Goal: Task Accomplishment & Management: Use online tool/utility

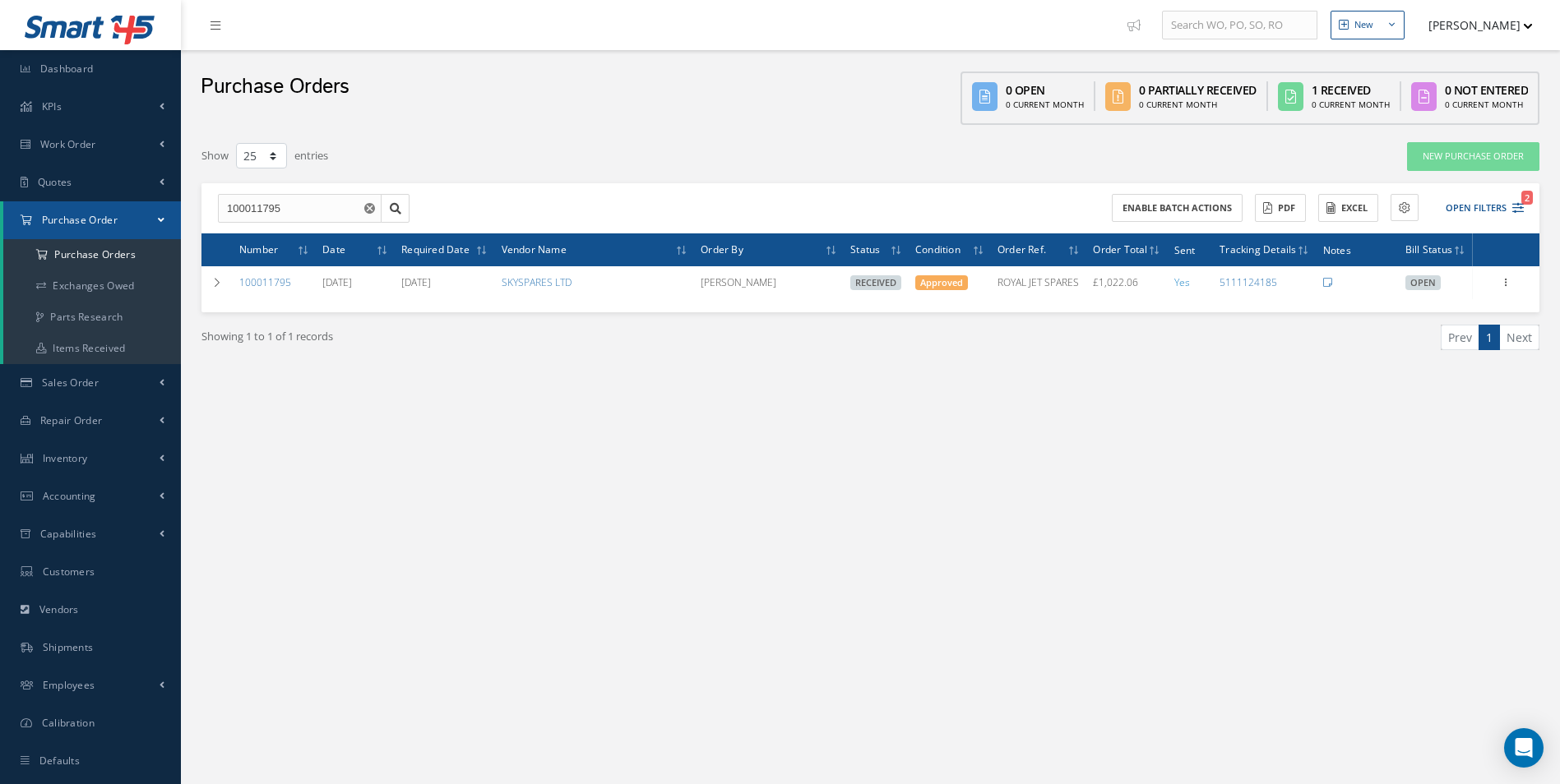
select select "25"
drag, startPoint x: 323, startPoint y: 201, endPoint x: 0, endPoint y: 201, distance: 323.0
click at [0, 208] on html "Smart 145 Dashboard KPIs Work Order Accounting Work Order Work Order Work Order…" at bounding box center [780, 392] width 1560 height 784
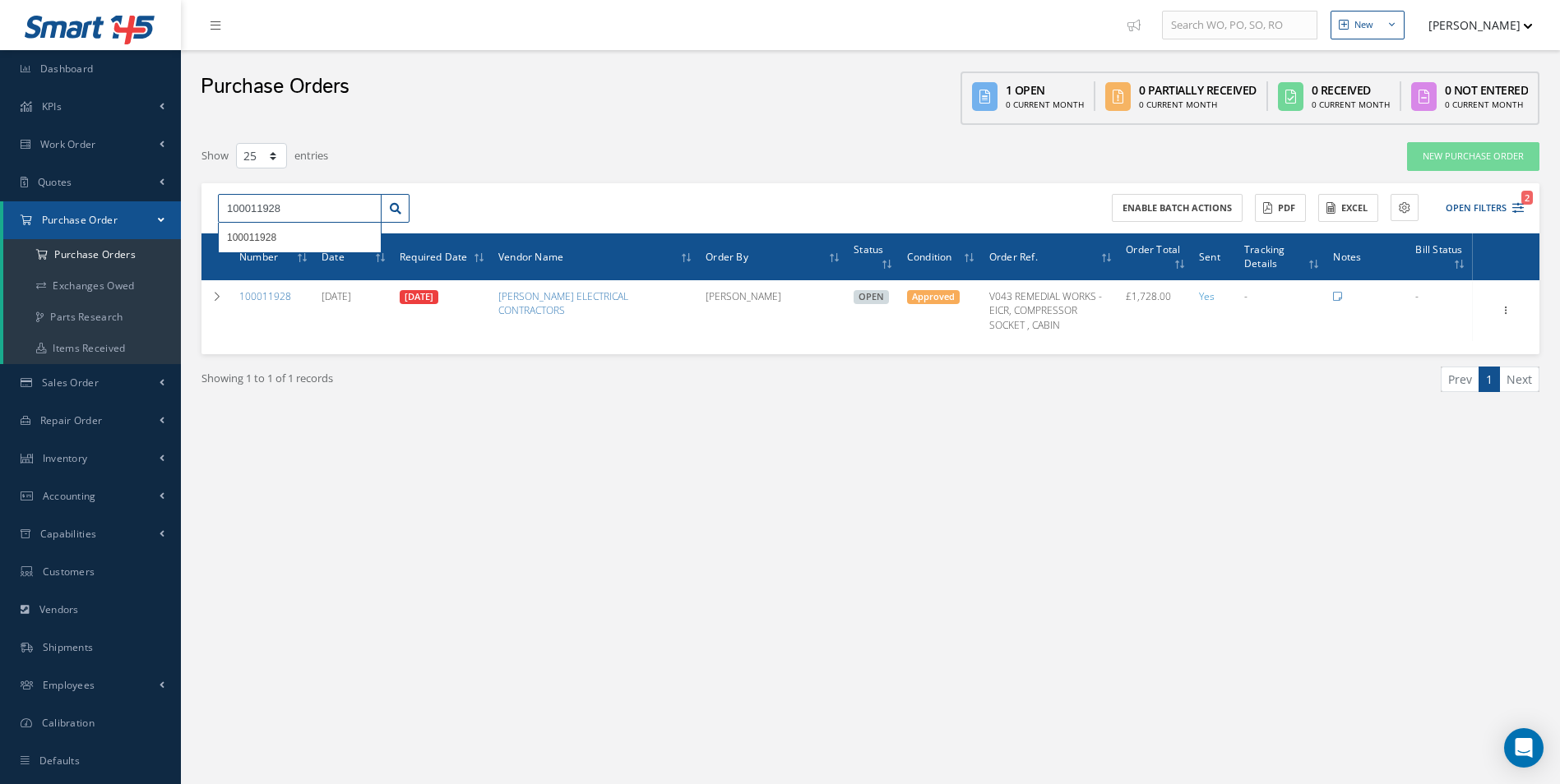
drag, startPoint x: 319, startPoint y: 203, endPoint x: -3, endPoint y: 160, distance: 324.9
click at [0, 160] on html "Smart 145 Dashboard KPIs Work Order Accounting Work Order Work Order Work Order…" at bounding box center [780, 392] width 1560 height 784
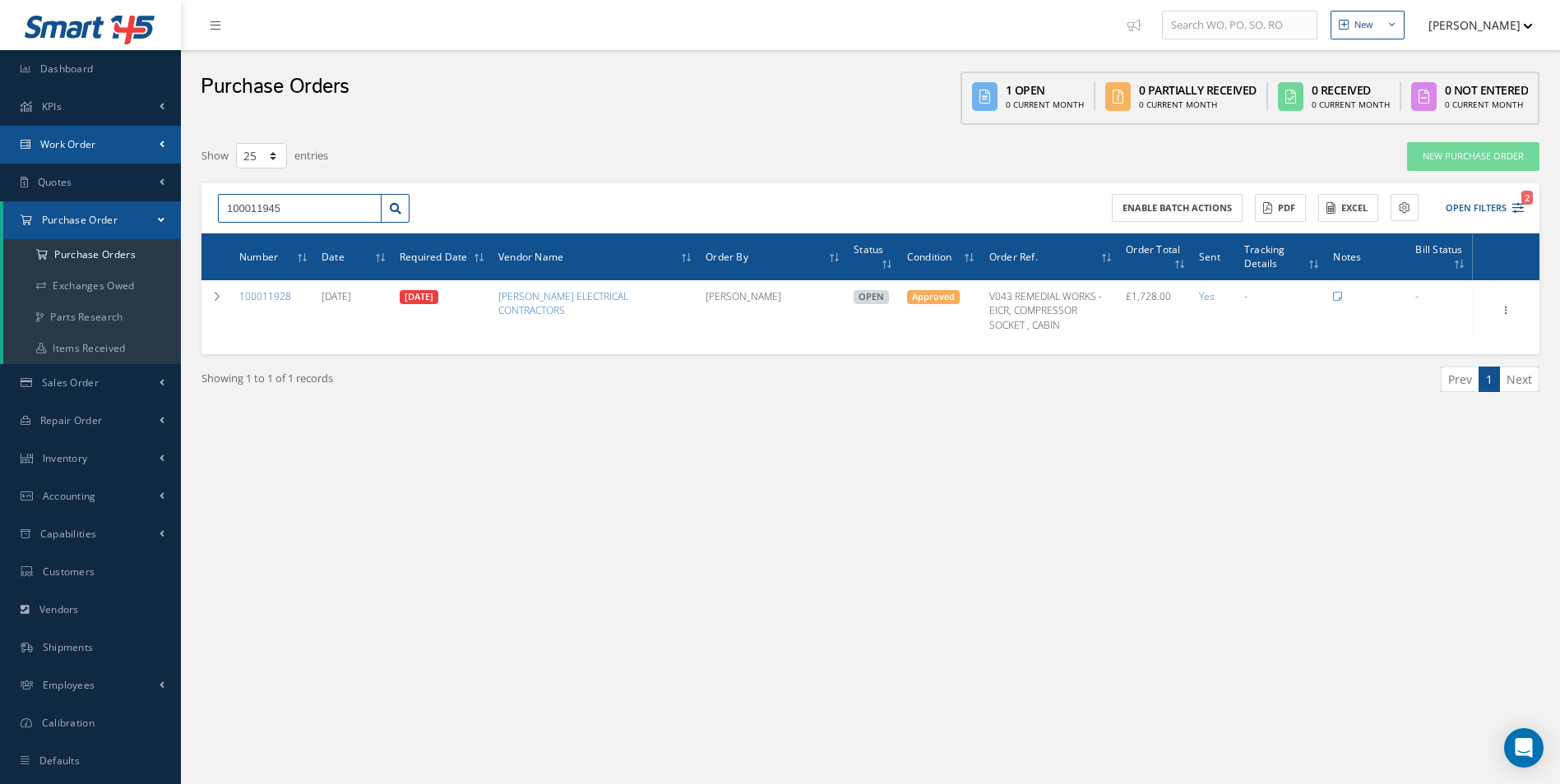
type input "100011945"
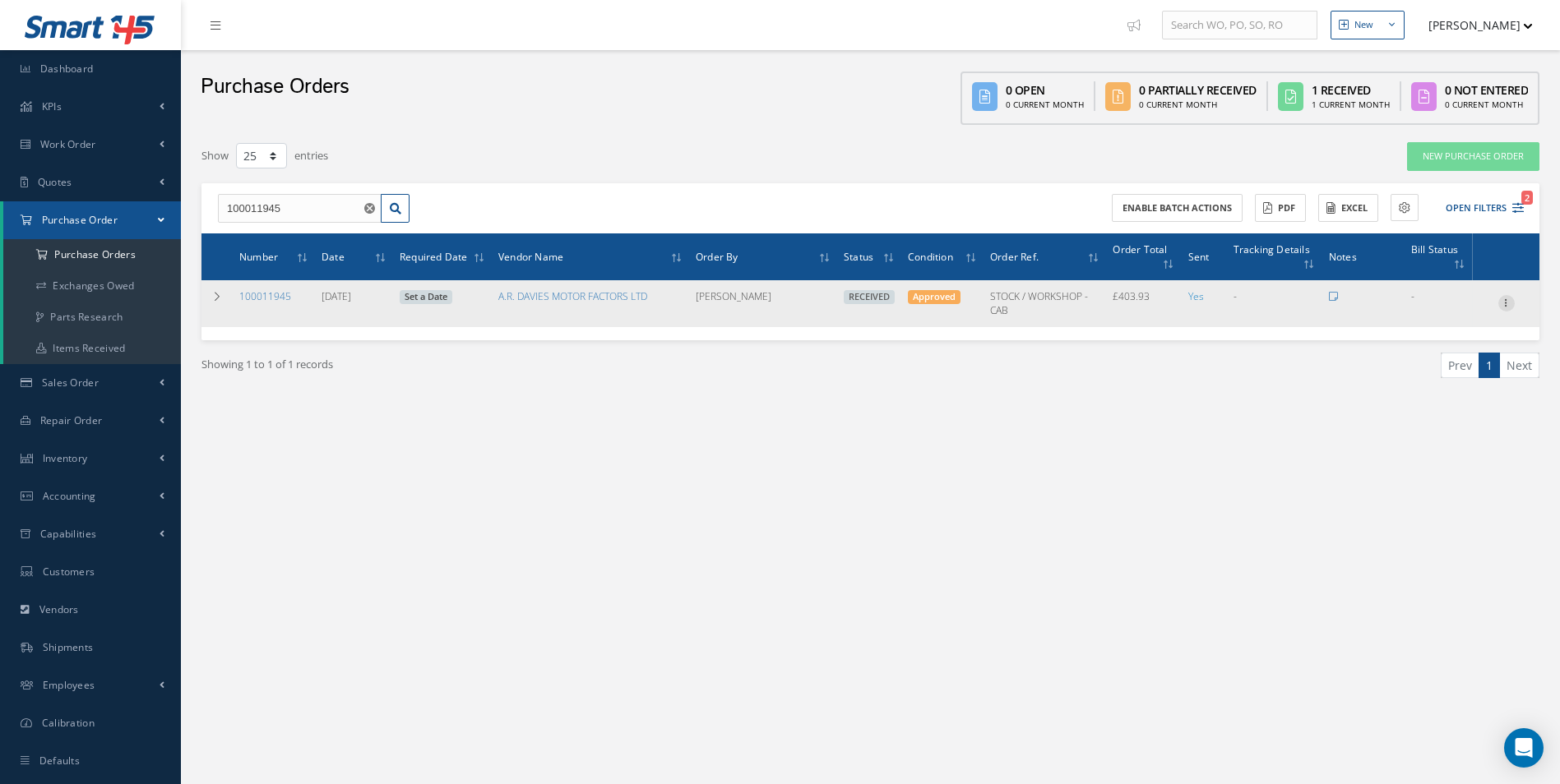
click at [1505, 305] on icon at bounding box center [1506, 302] width 17 height 13
click at [1436, 371] on link "Create Bill" at bounding box center [1430, 378] width 130 height 21
type input "67.32"
type input "0.00"
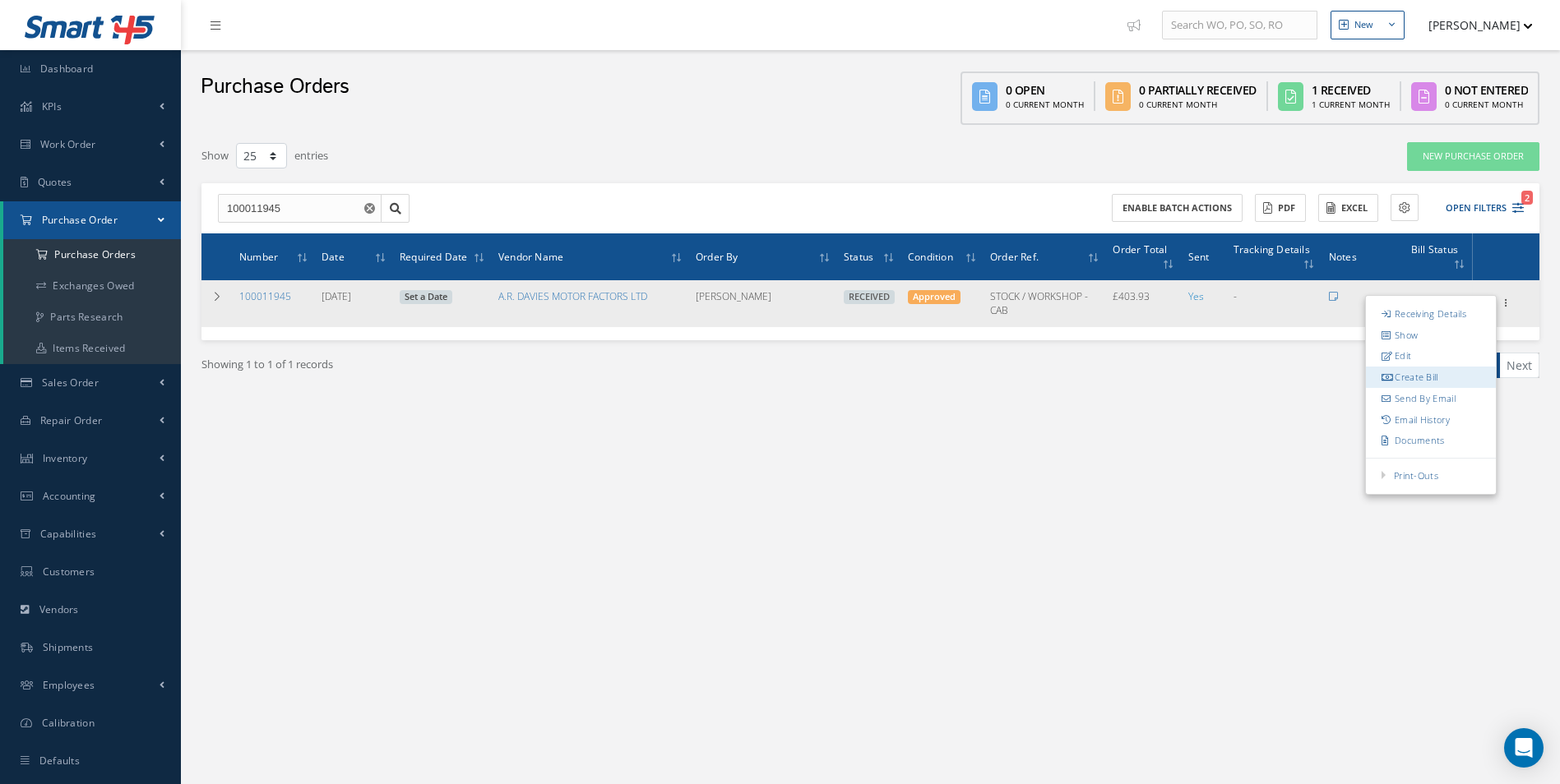
type input "0.00"
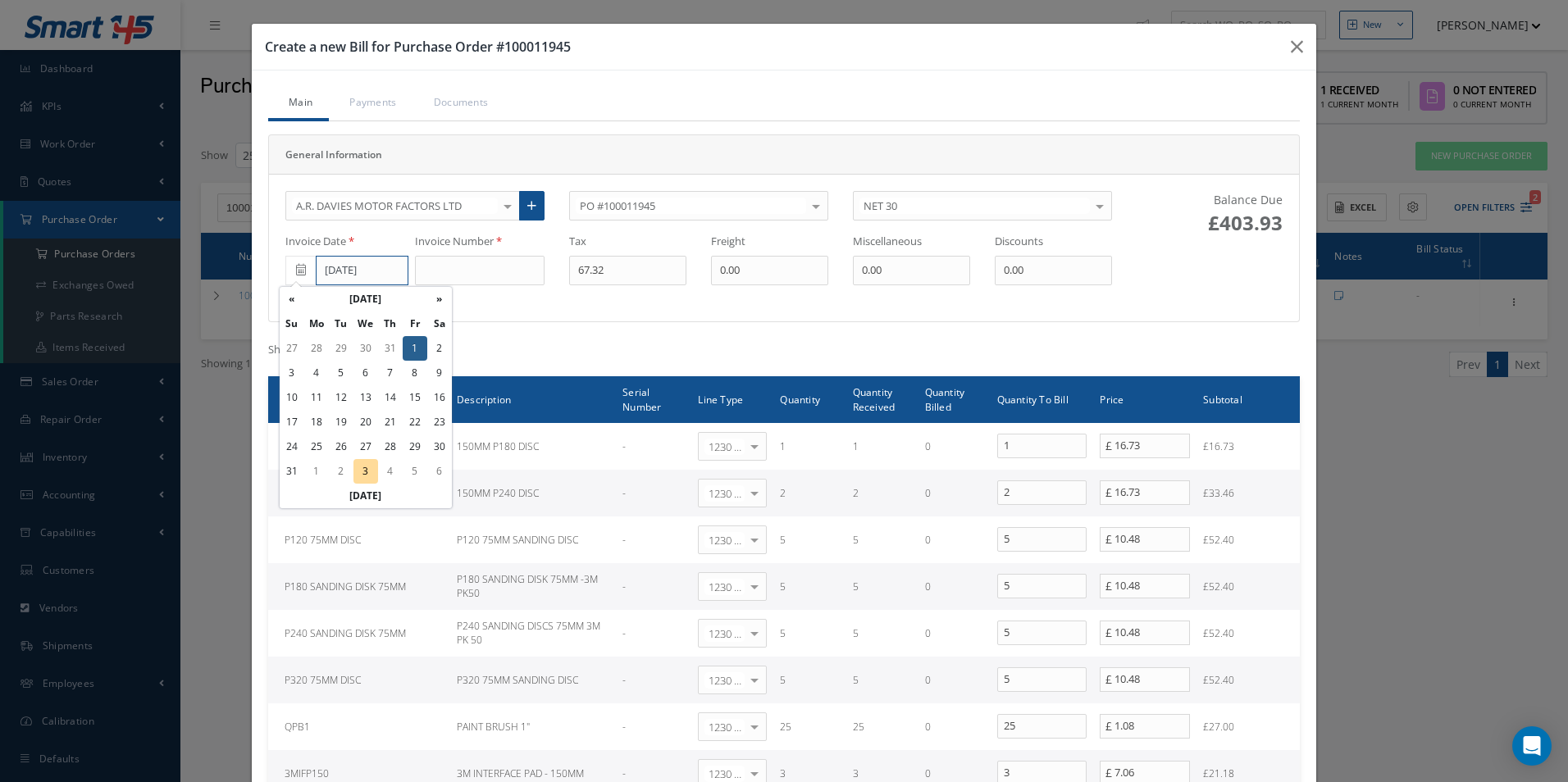
click at [385, 269] on input "[DATE]" at bounding box center [362, 271] width 93 height 30
click at [440, 305] on th "»" at bounding box center [440, 300] width 25 height 25
click at [319, 345] on td "1" at bounding box center [317, 348] width 25 height 25
type input "[DATE]"
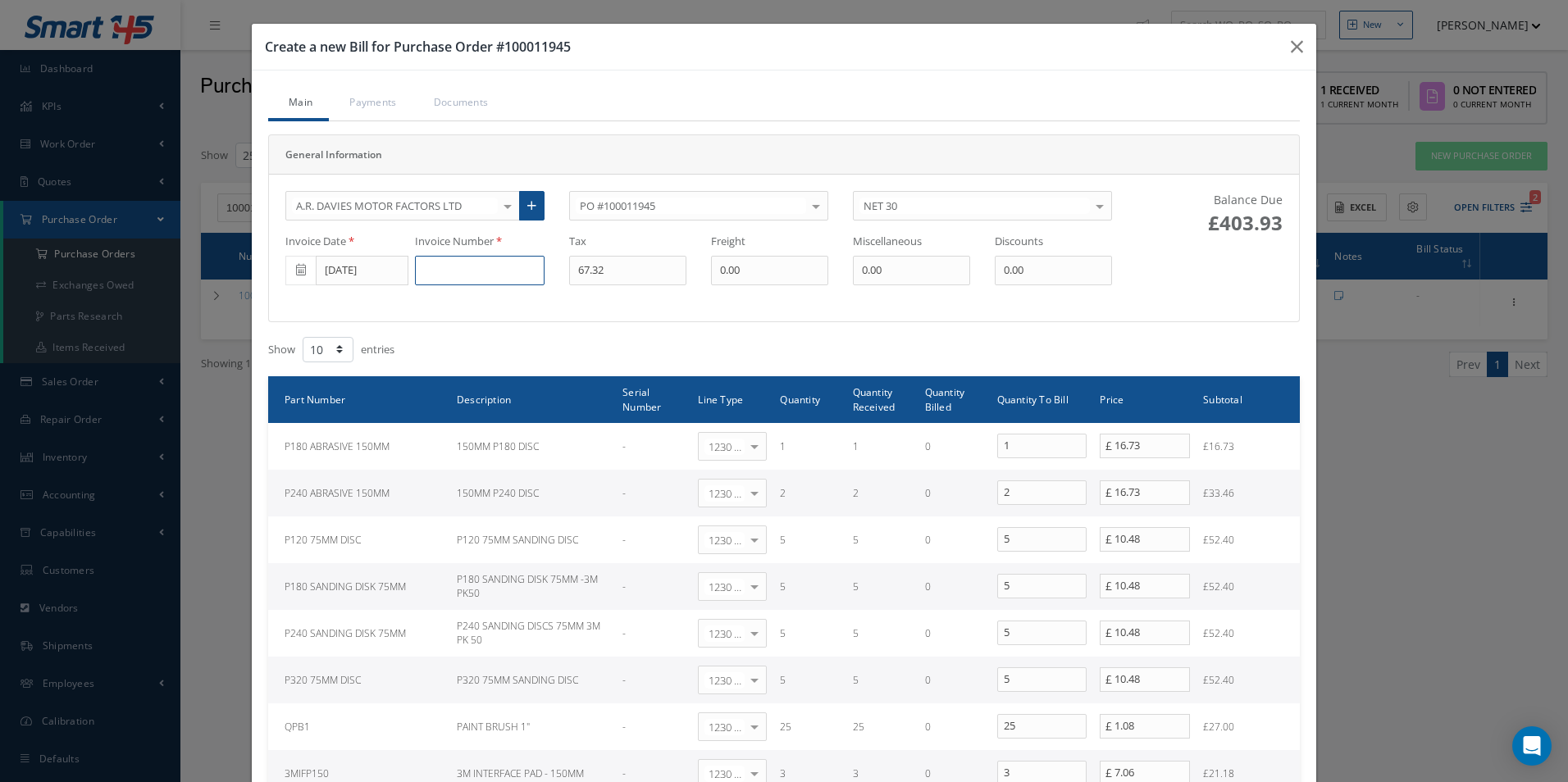
click at [520, 277] on input at bounding box center [479, 271] width 129 height 30
paste input "DS507068"
type input "DS507068"
type input "69.88"
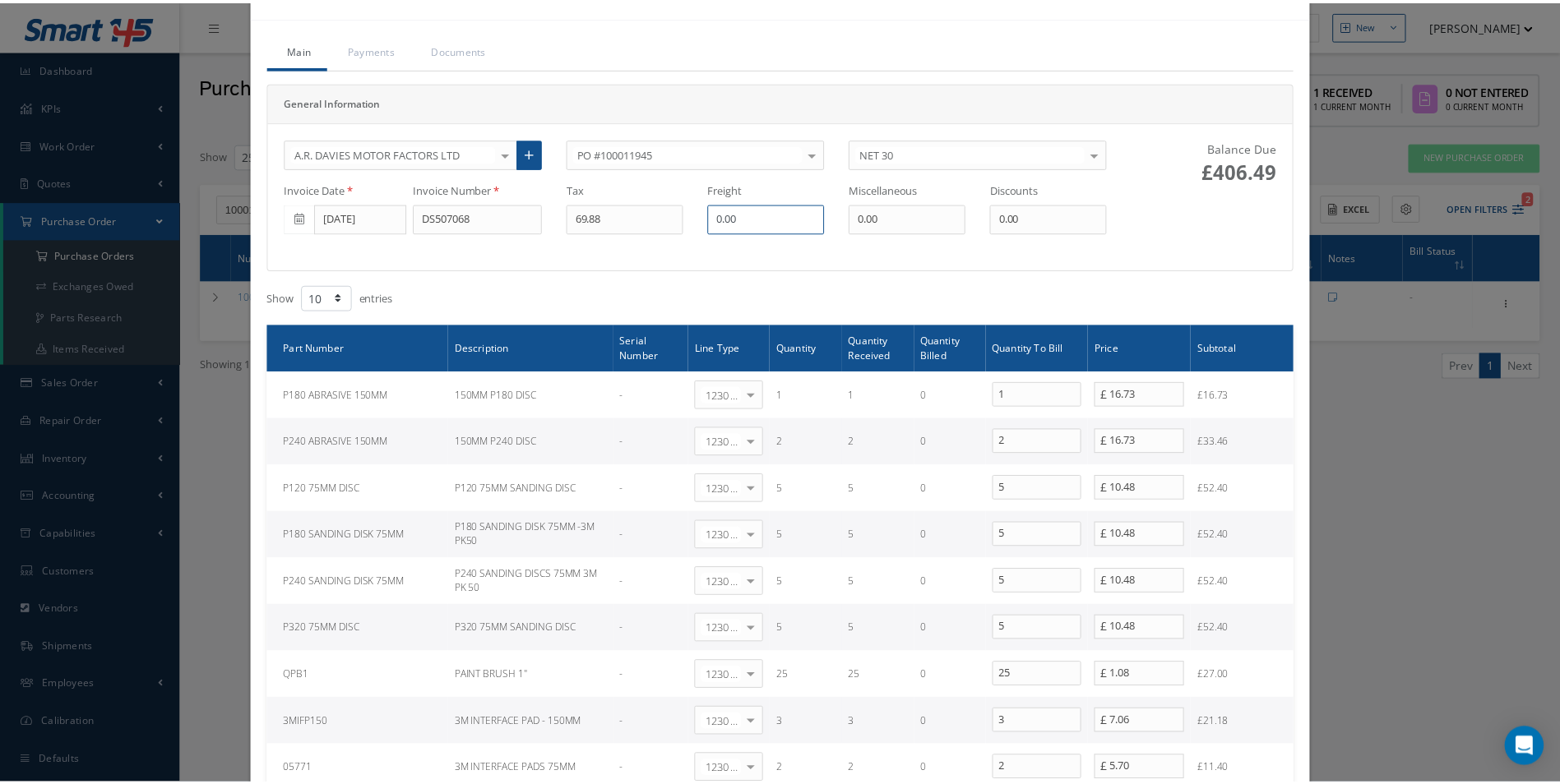
scroll to position [83, 0]
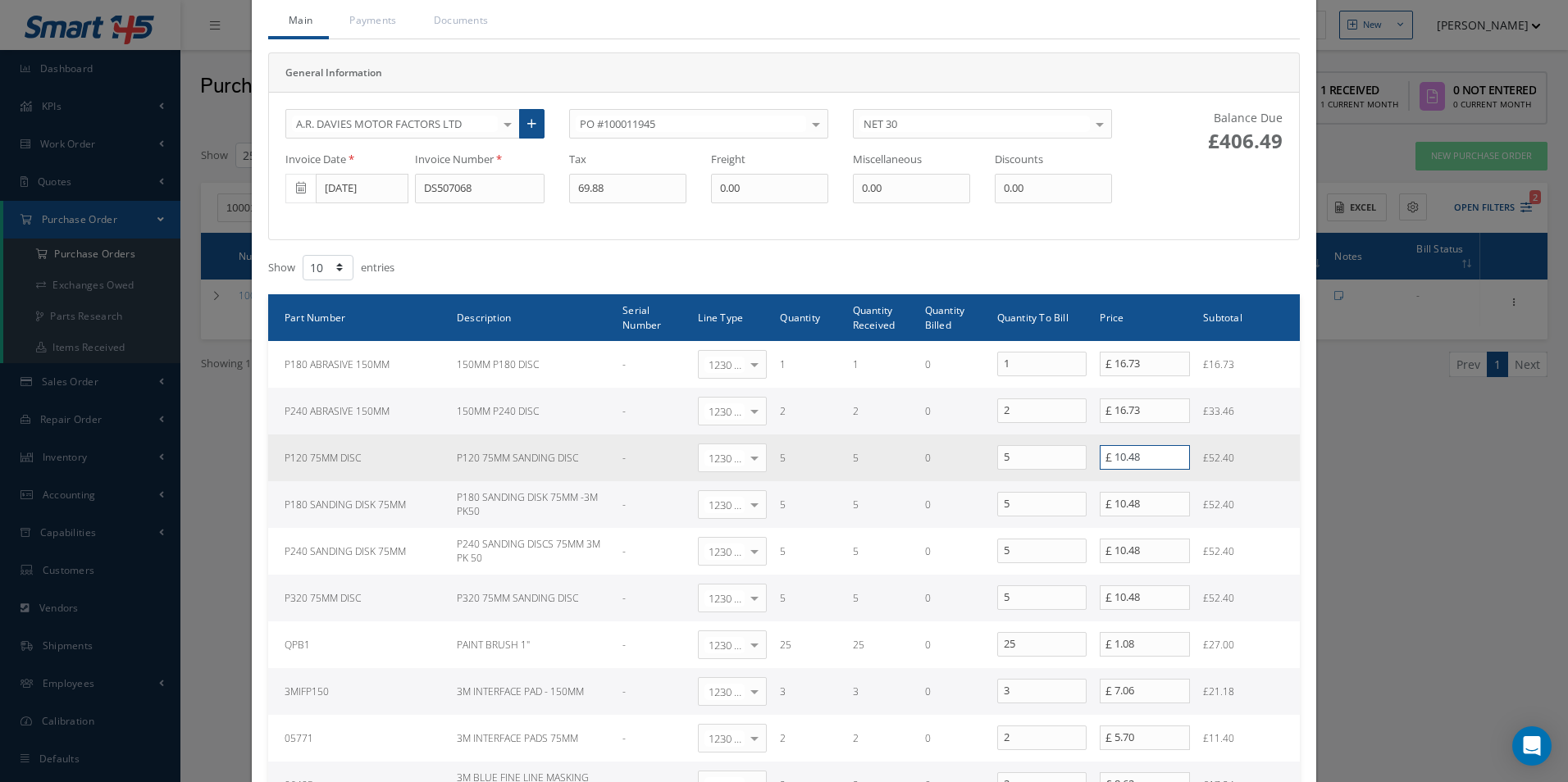
drag, startPoint x: 1162, startPoint y: 454, endPoint x: 863, endPoint y: 453, distance: 299.0
click at [869, 454] on tr "P120 75MM DISC P120 75MM SANDING DISC - 1230 | Inventory - Misc. Workshop Items…" at bounding box center [784, 458] width 1031 height 47
type input "11.12"
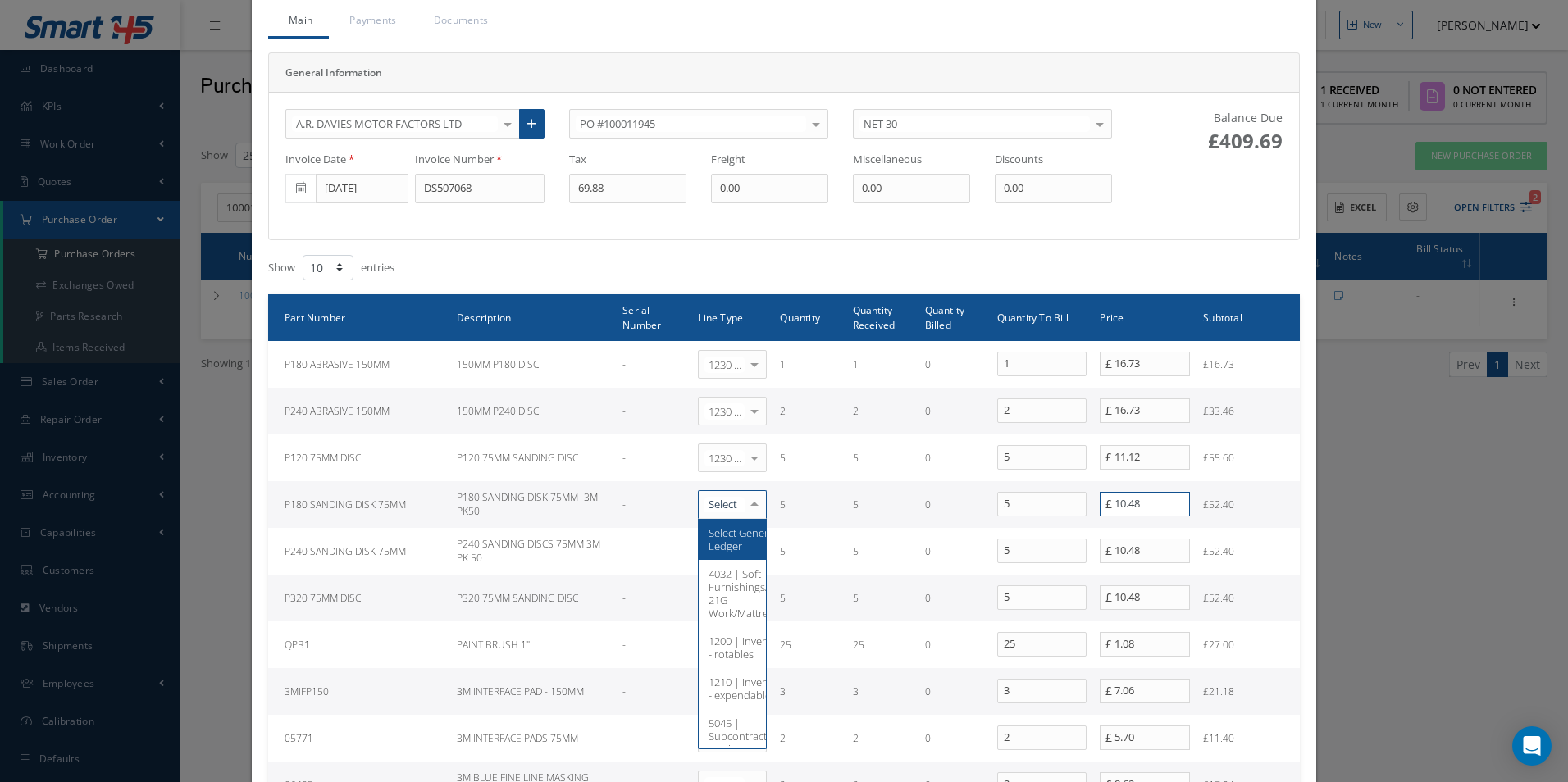
drag, startPoint x: 1160, startPoint y: 505, endPoint x: 938, endPoint y: 502, distance: 222.0
click at [968, 505] on tr "P180 SANDING DISK 75MM P180 SANDING DISK 75MM -3M PK50 - Select General Ledger …" at bounding box center [784, 505] width 1031 height 47
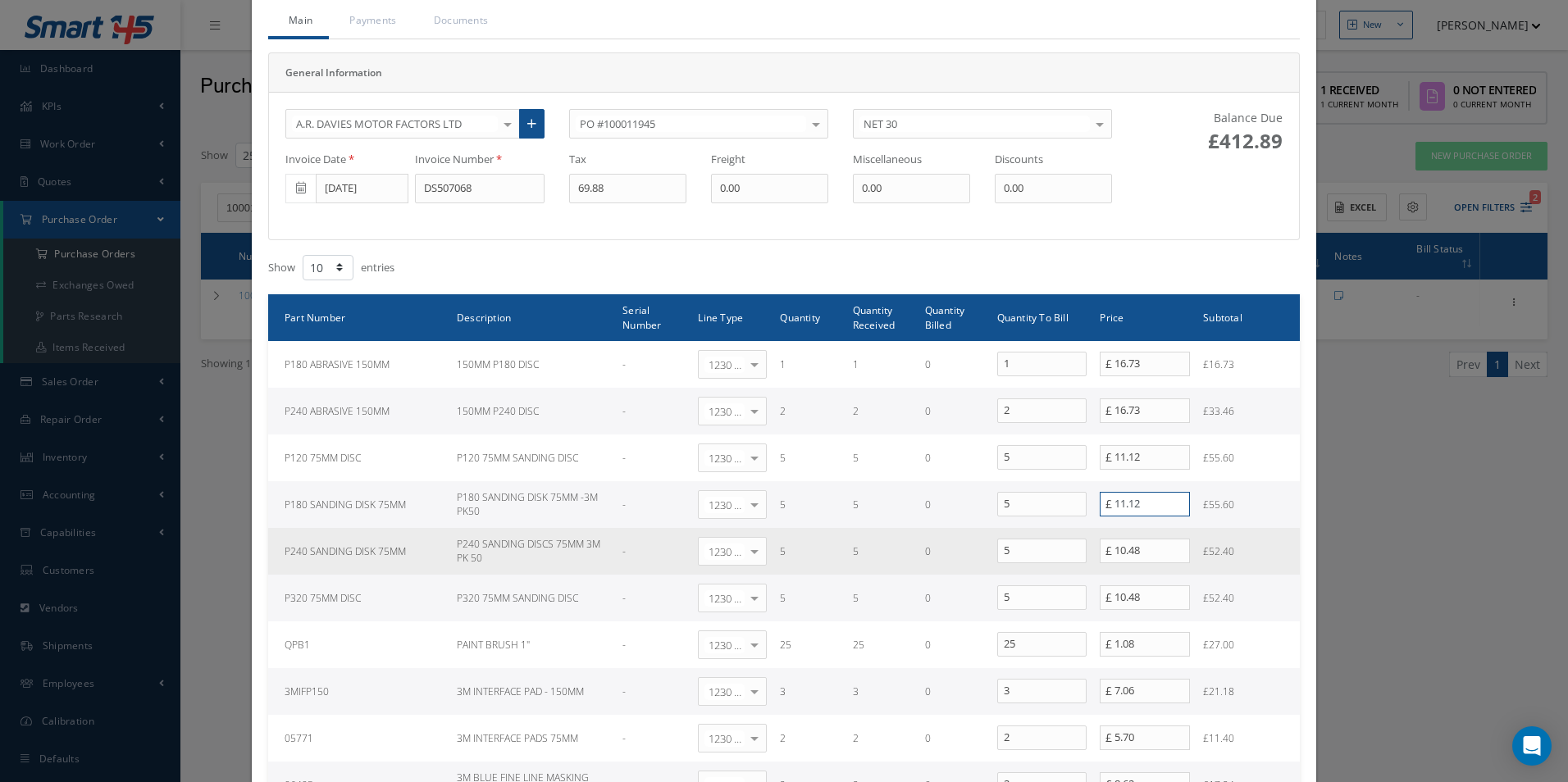
type input "11.12"
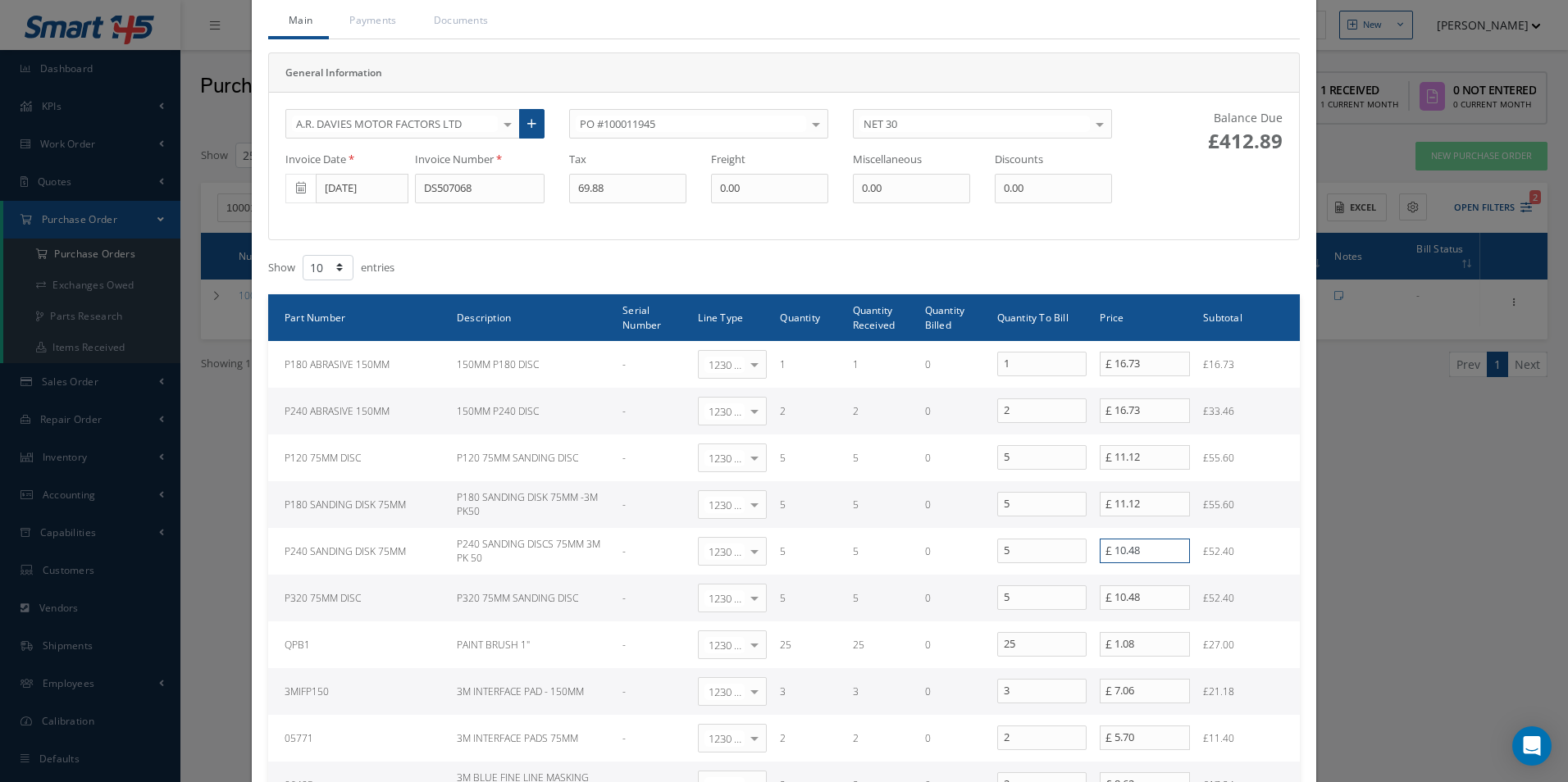
drag, startPoint x: 1147, startPoint y: 552, endPoint x: 724, endPoint y: 521, distance: 424.1
click at [743, 522] on tbody "P180 ABRASIVE 150MM 150MM P180 DISC - 1230 | Inventory - Misc. Workshop Items S…" at bounding box center [784, 575] width 1031 height 468
type input "11.12"
click at [1106, 597] on span "£" at bounding box center [1106, 598] width 14 height 25
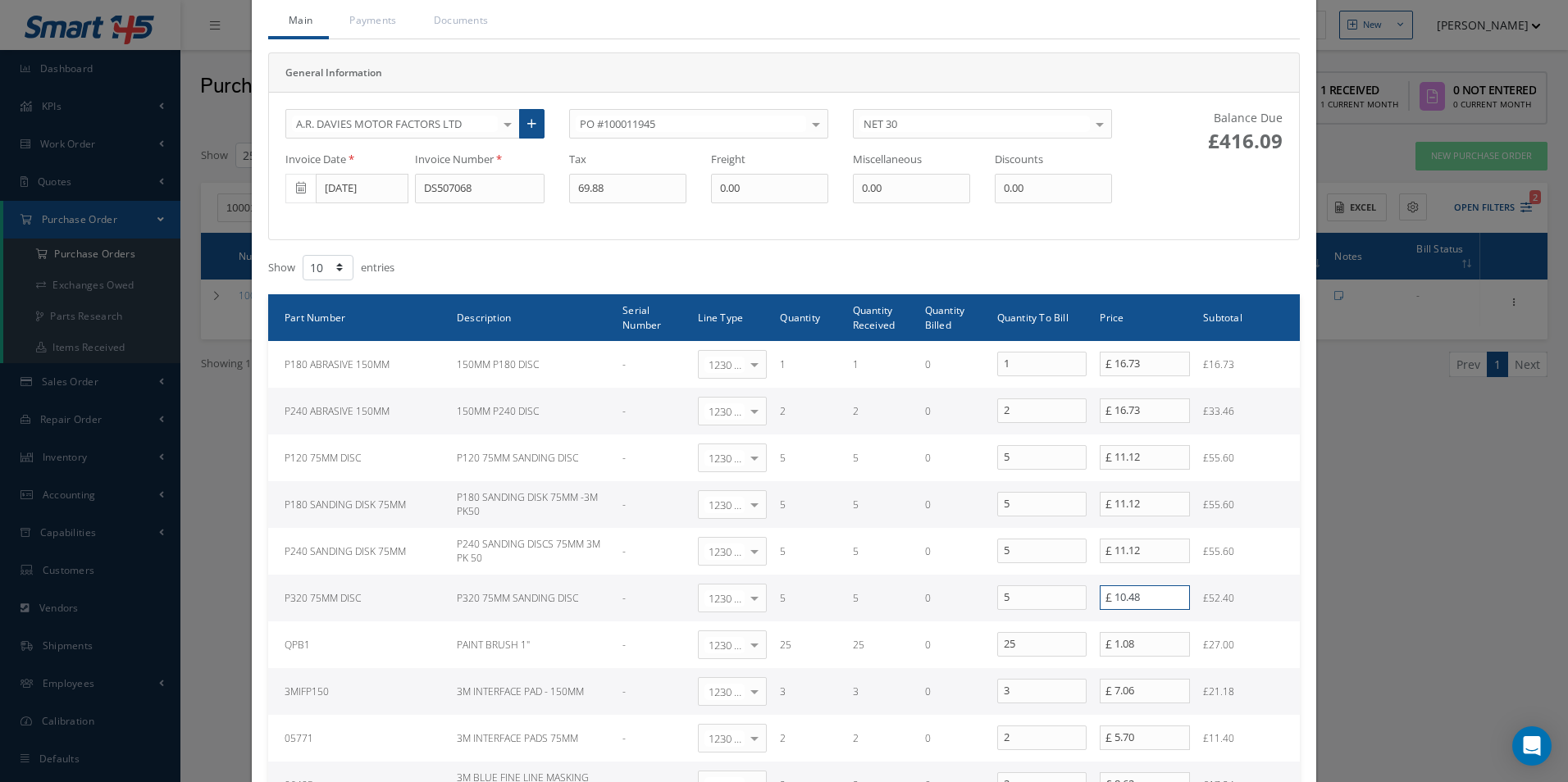
drag, startPoint x: 1146, startPoint y: 597, endPoint x: 863, endPoint y: 580, distance: 283.5
click at [863, 580] on tr "P320 75MM DISC P320 75MM SANDING DISC - 1230 | Inventory - Misc. Workshop Items…" at bounding box center [784, 598] width 1031 height 47
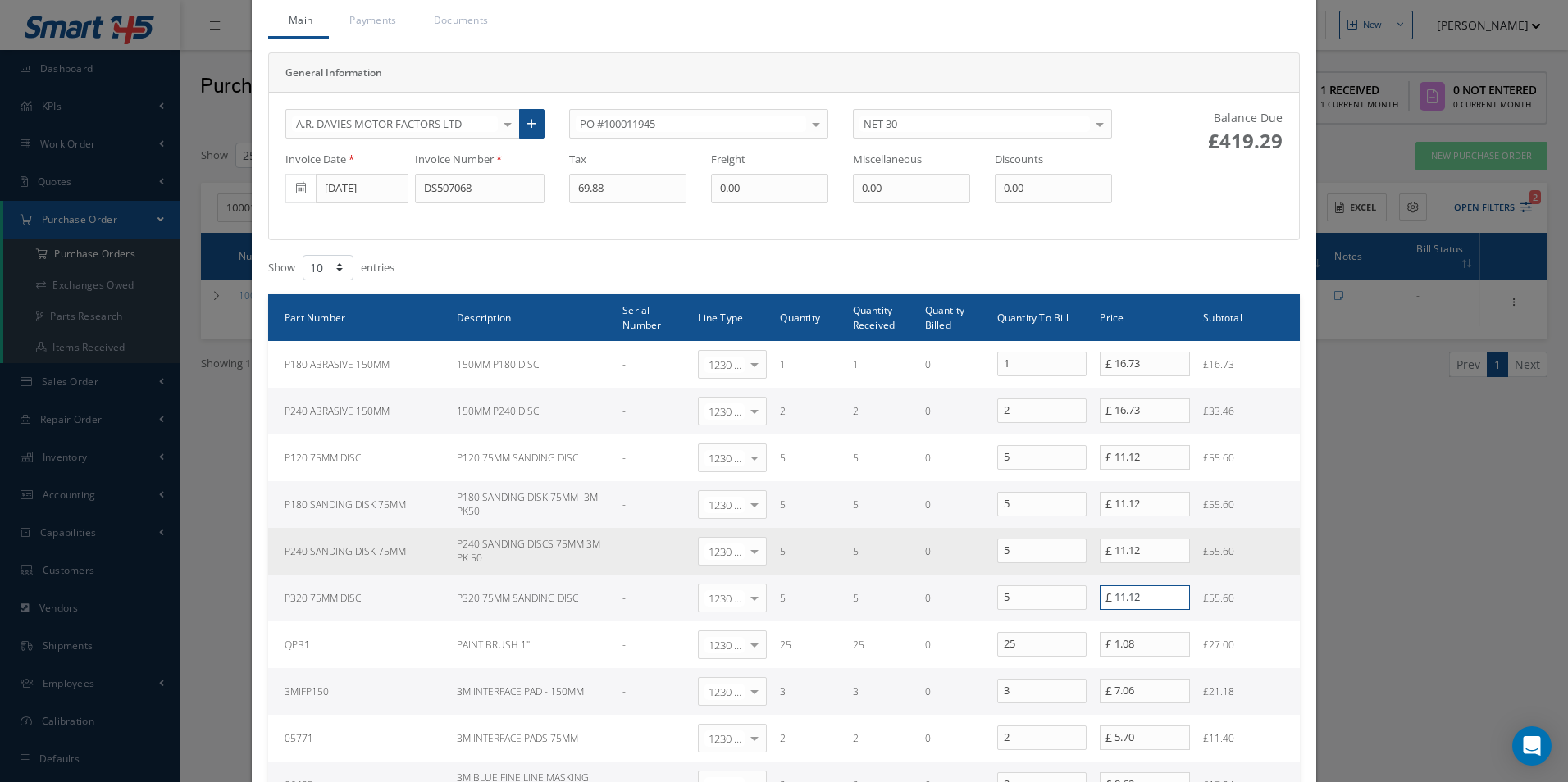
type input "11.12"
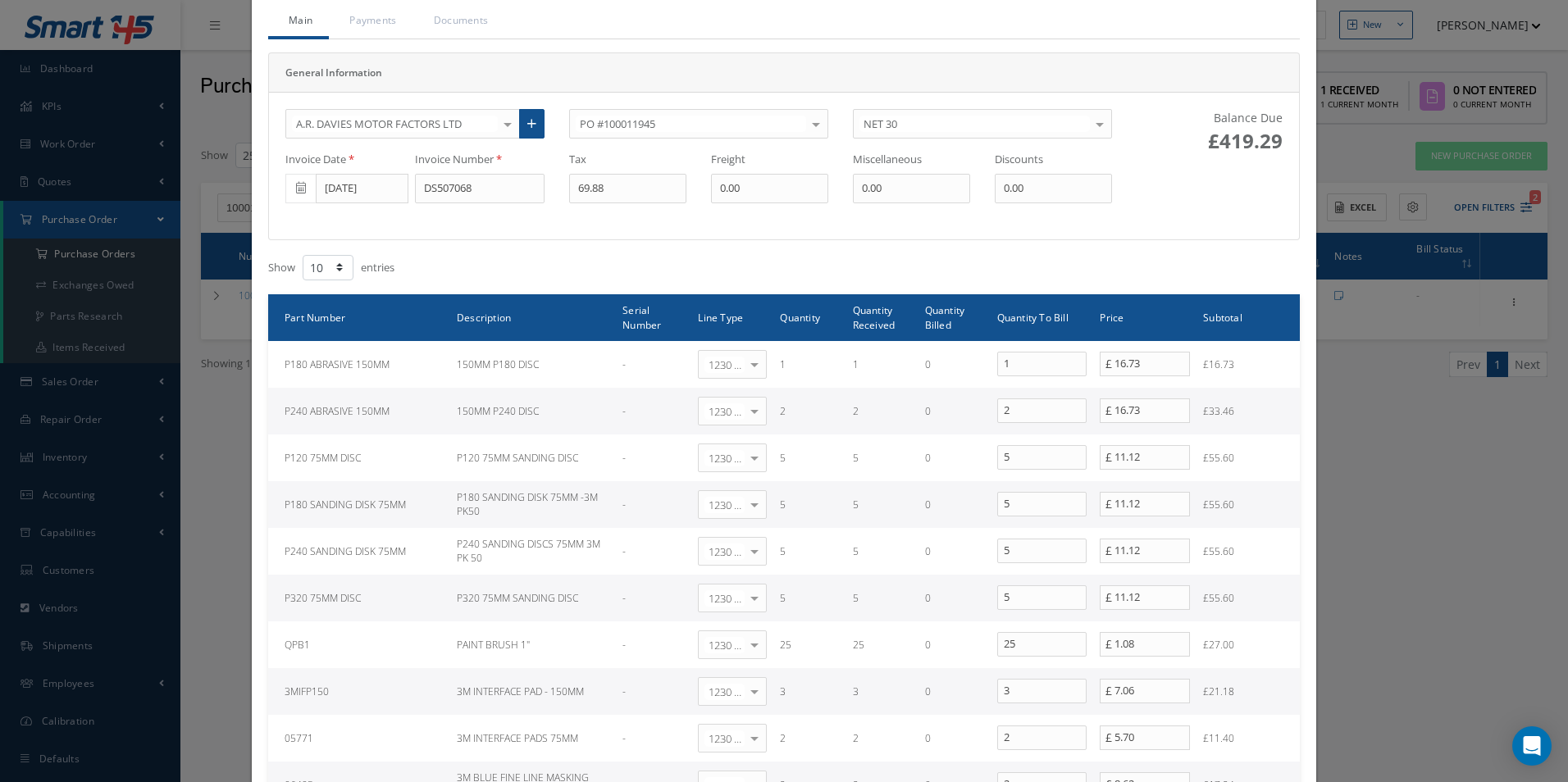
click at [1331, 578] on div "Create a new Bill for Purchase Order #100011945 Main Payments Documents General…" at bounding box center [784, 391] width 1568 height 782
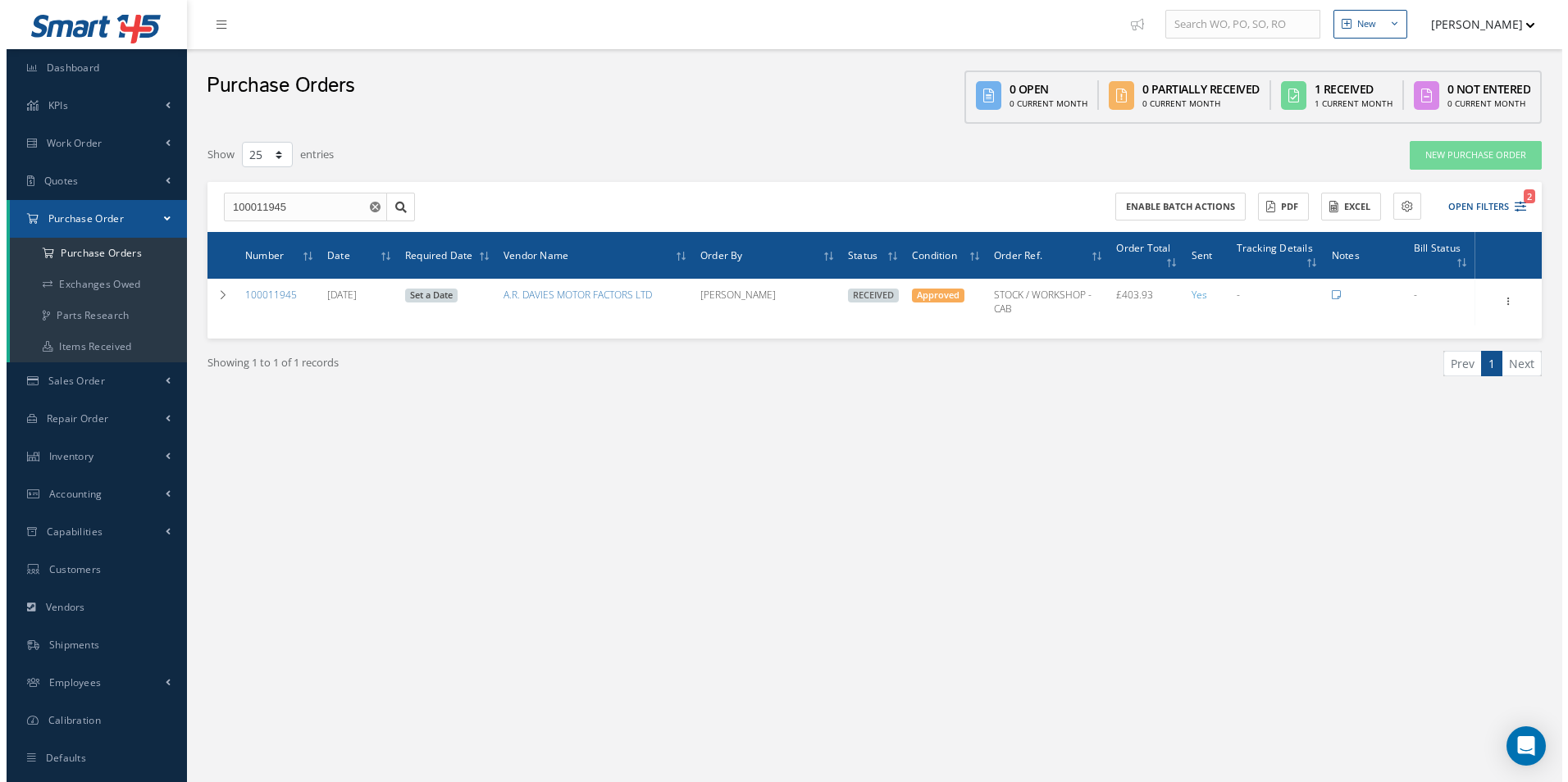
scroll to position [0, 0]
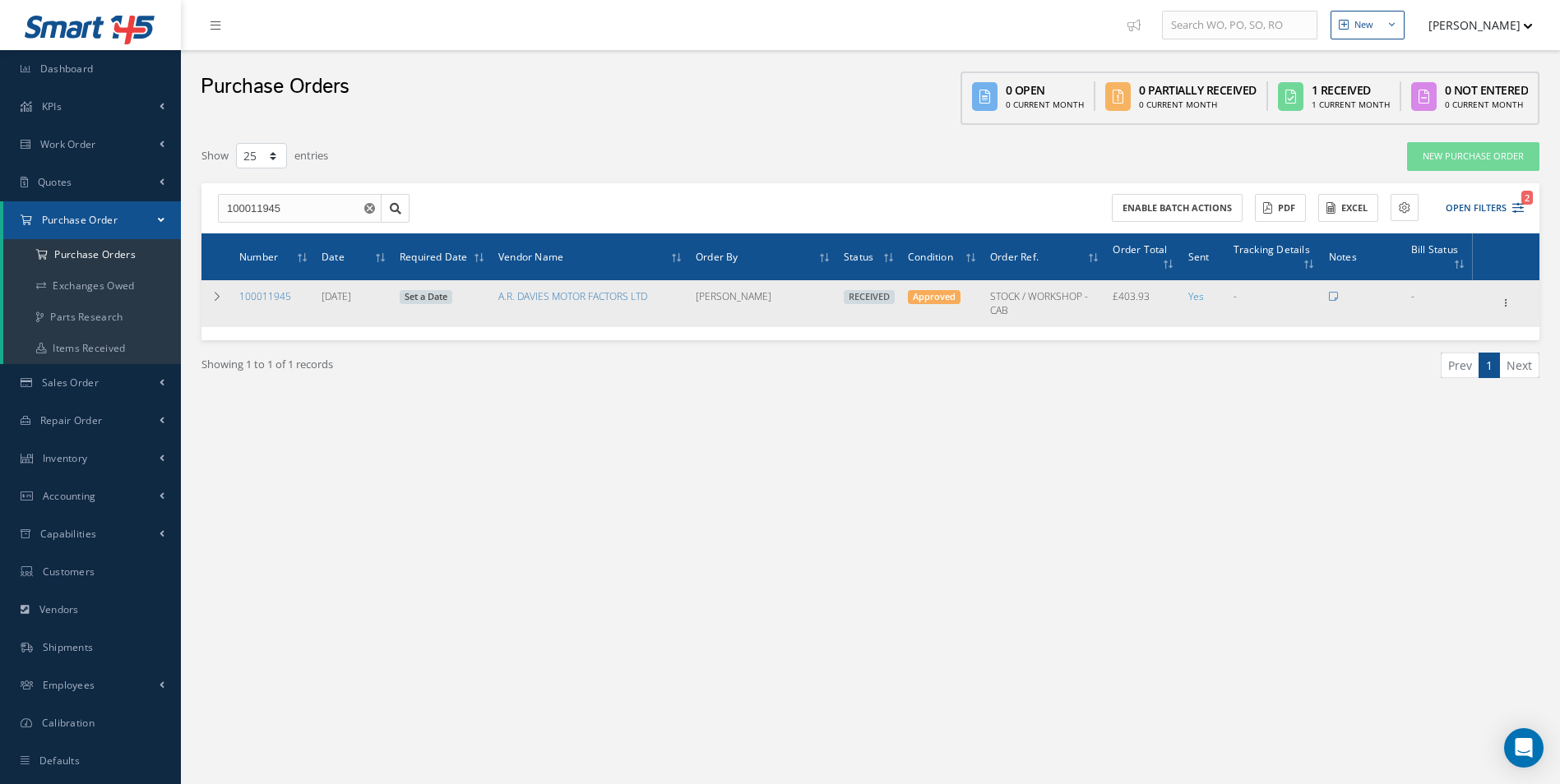
click at [1515, 299] on div "Receiving Details Show Edit Create Bill Send By Email Email History Documents P…" at bounding box center [1506, 304] width 20 height 20
click at [1511, 300] on icon at bounding box center [1506, 302] width 17 height 13
click at [1436, 372] on link "Create Bill" at bounding box center [1430, 378] width 130 height 21
type input "67.32"
type input "0.00"
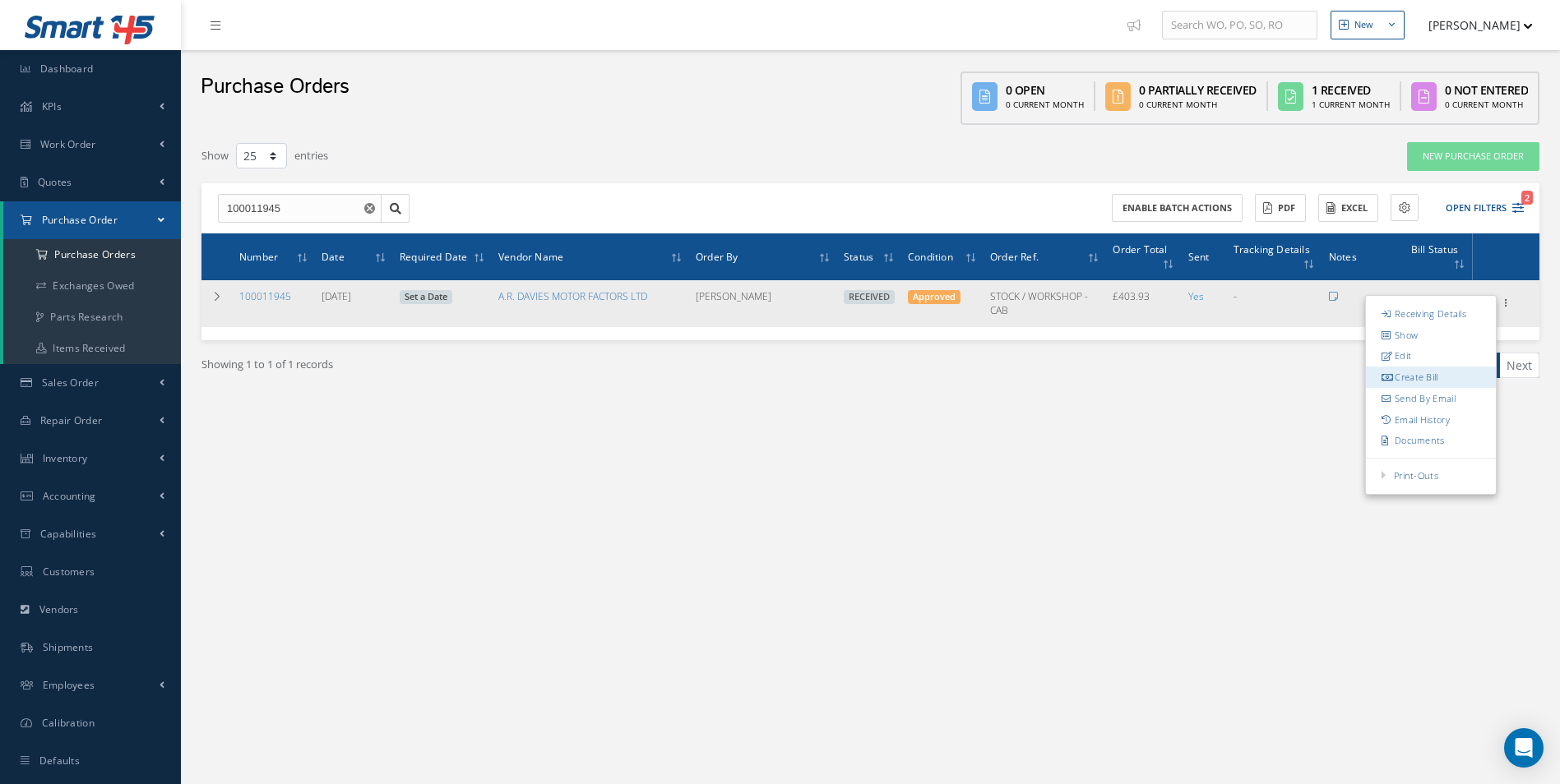
type input "0.00"
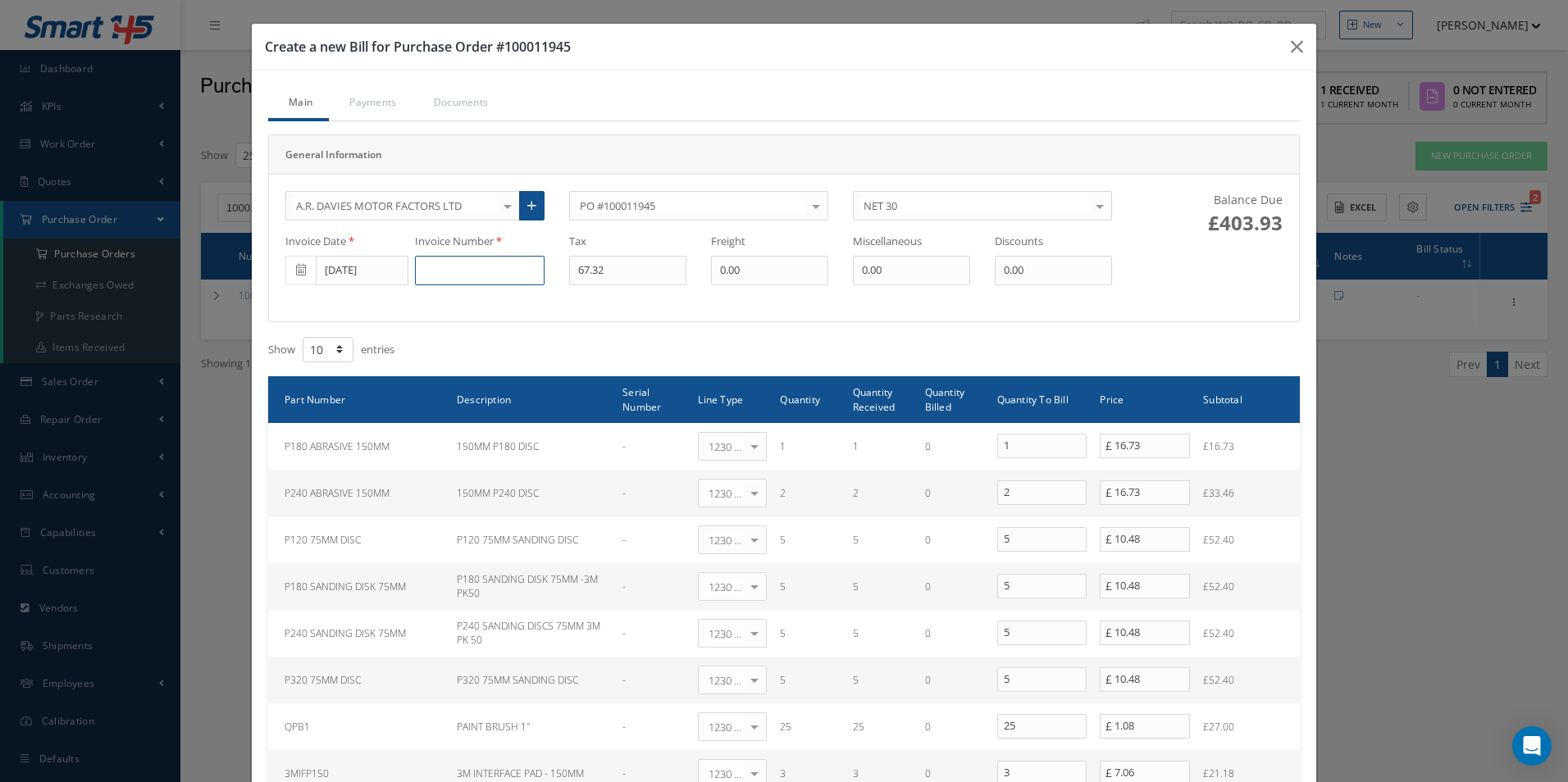
click at [518, 275] on input at bounding box center [479, 271] width 129 height 30
paste input "DS507068"
type input "DS507068"
type input "69.88"
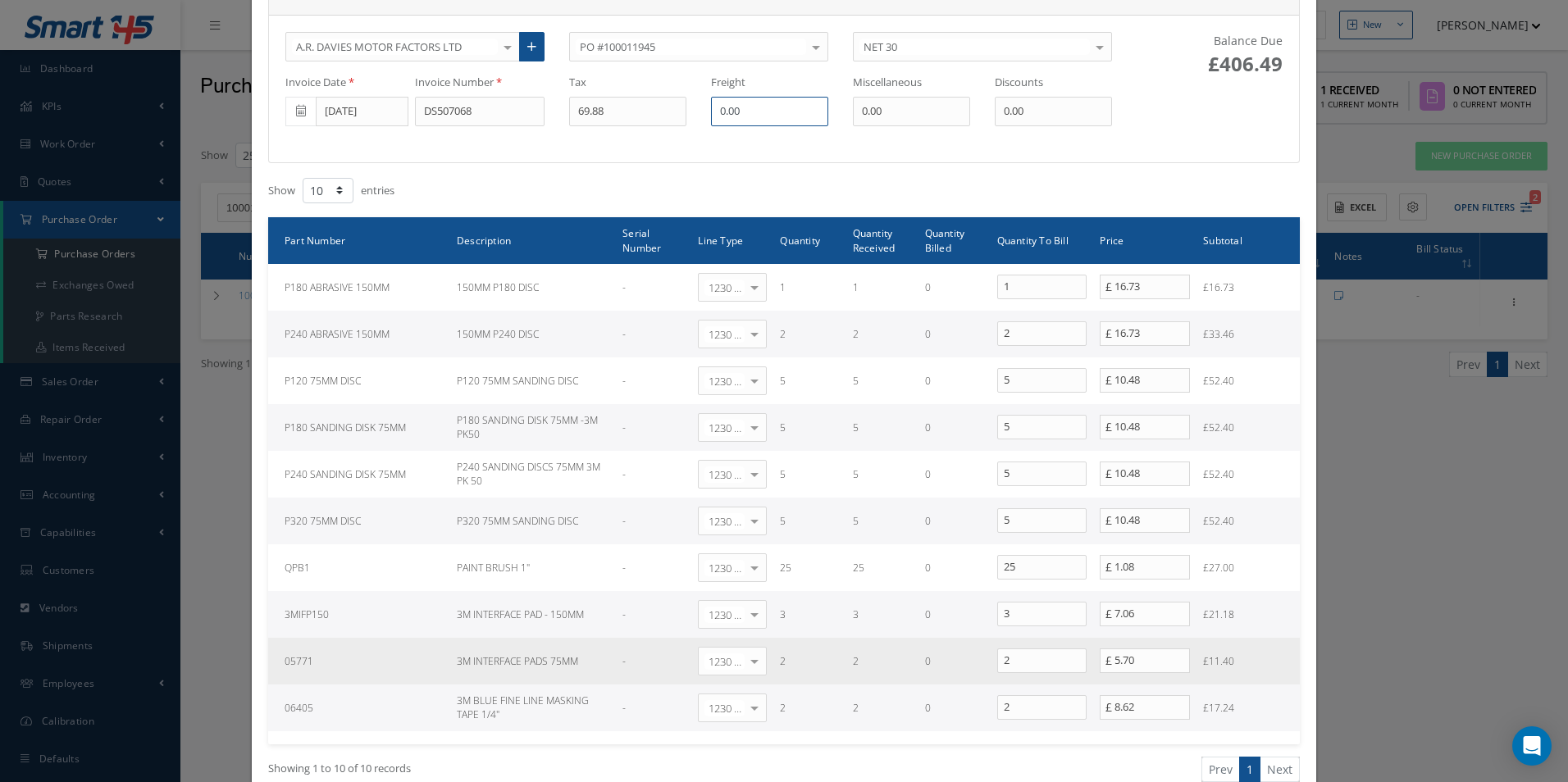
scroll to position [328, 0]
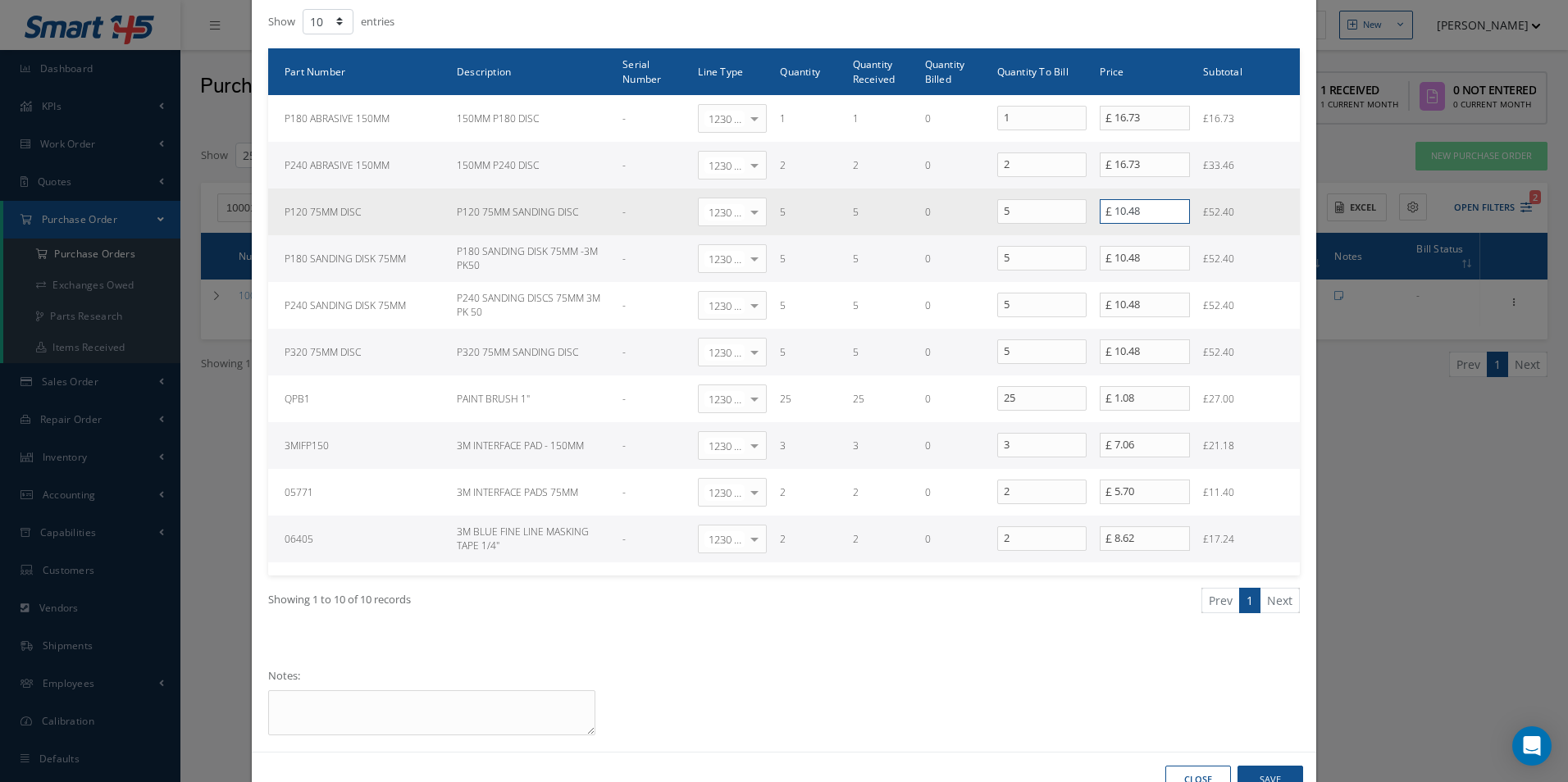
drag, startPoint x: 1166, startPoint y: 219, endPoint x: 672, endPoint y: 190, distance: 494.9
click at [677, 192] on tr "P120 75MM DISC P120 75MM SANDING DISC - 1230 | Inventory - Misc. Workshop Items…" at bounding box center [784, 212] width 1031 height 47
type input "11.12"
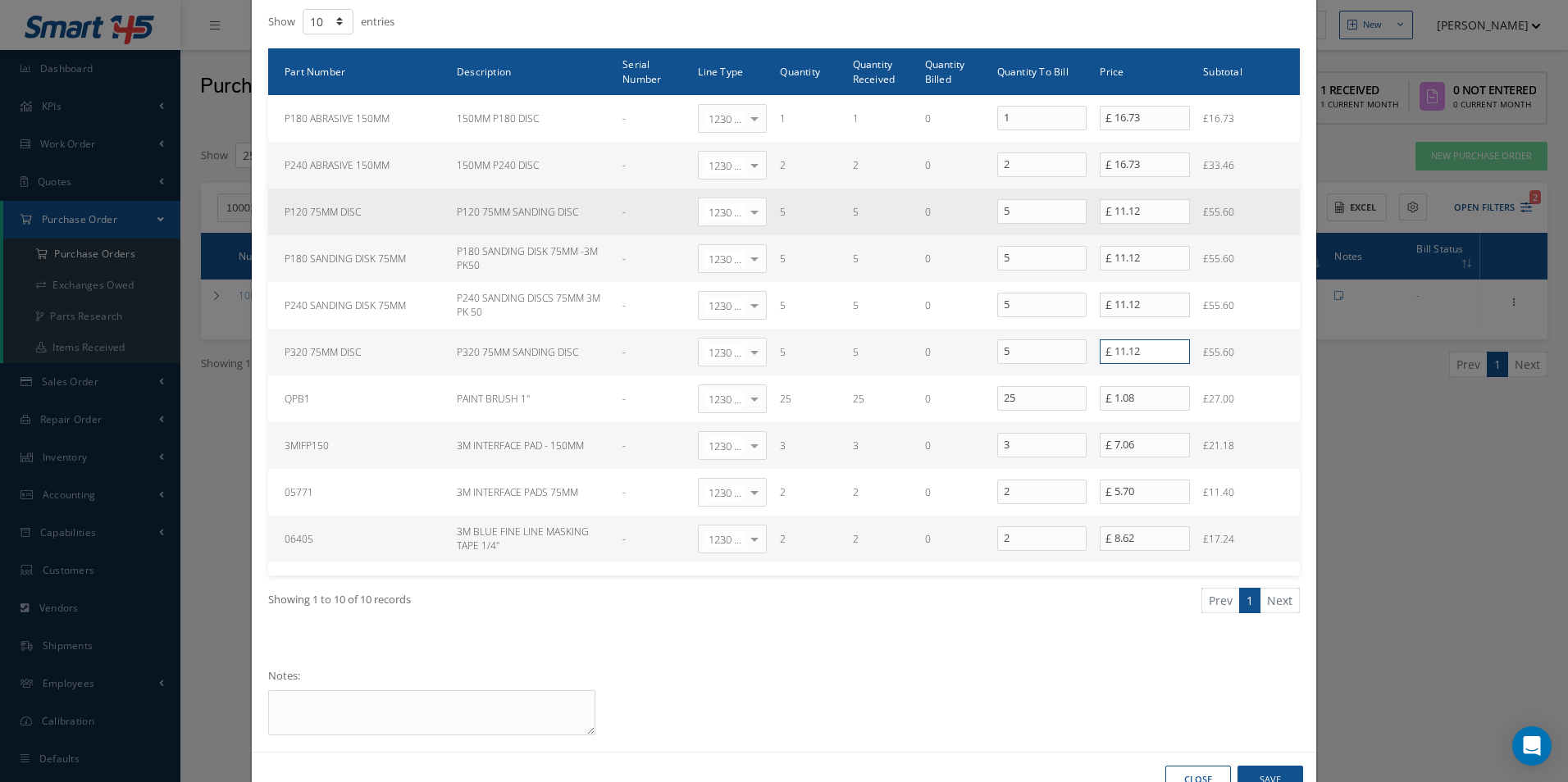
type input "11.12"
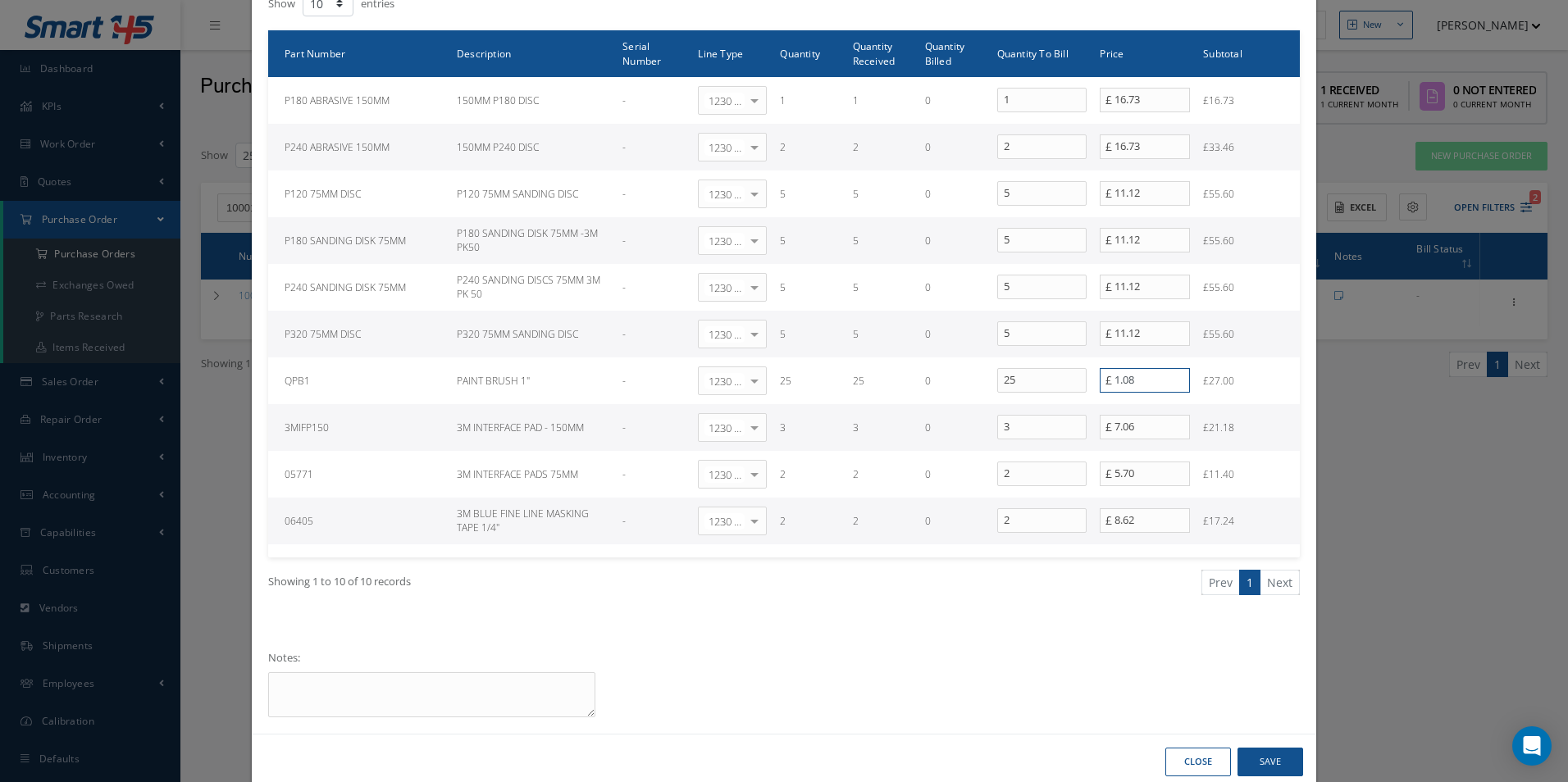
scroll to position [377, 0]
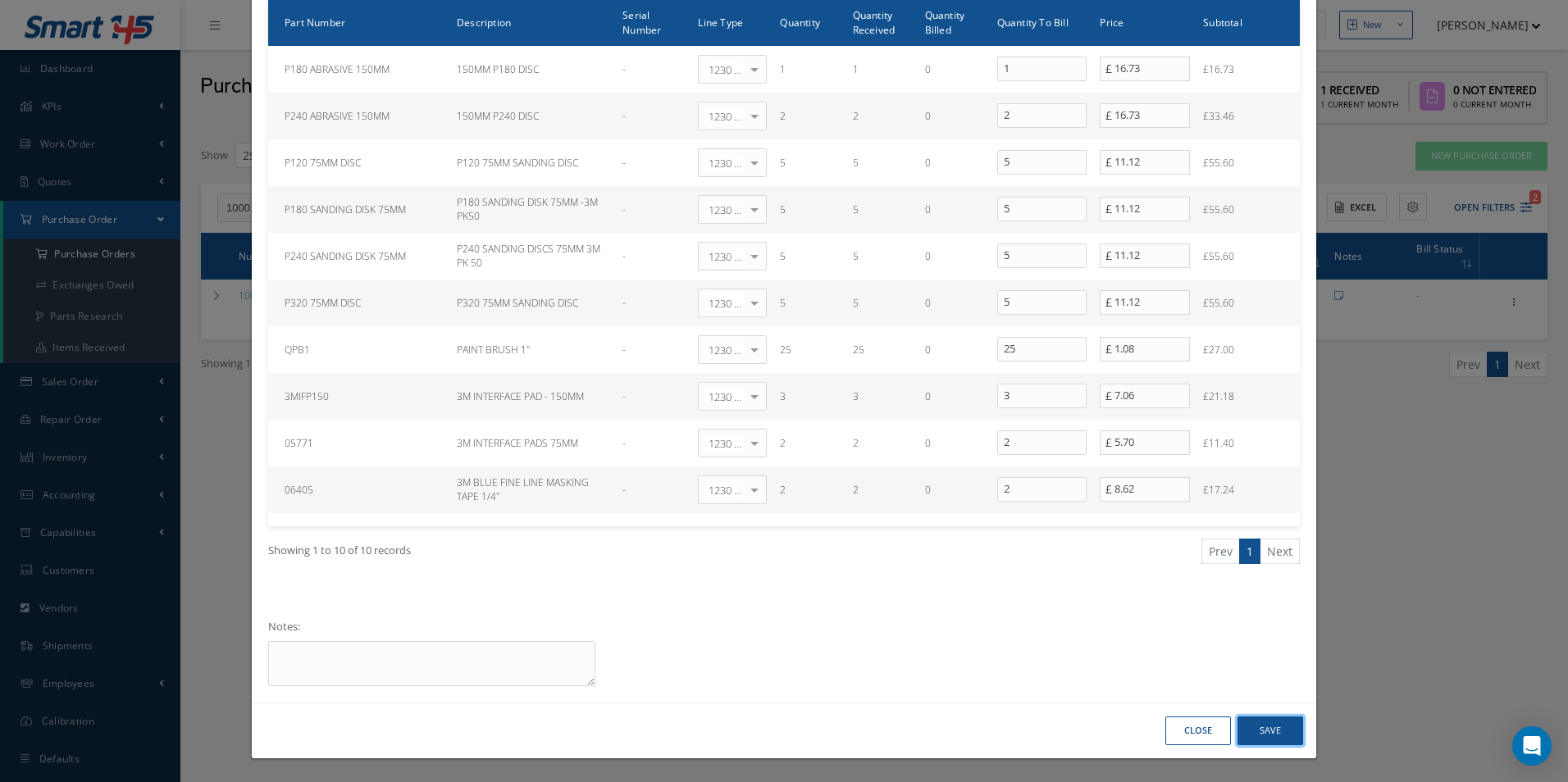
click at [1274, 731] on button "Save" at bounding box center [1270, 731] width 66 height 29
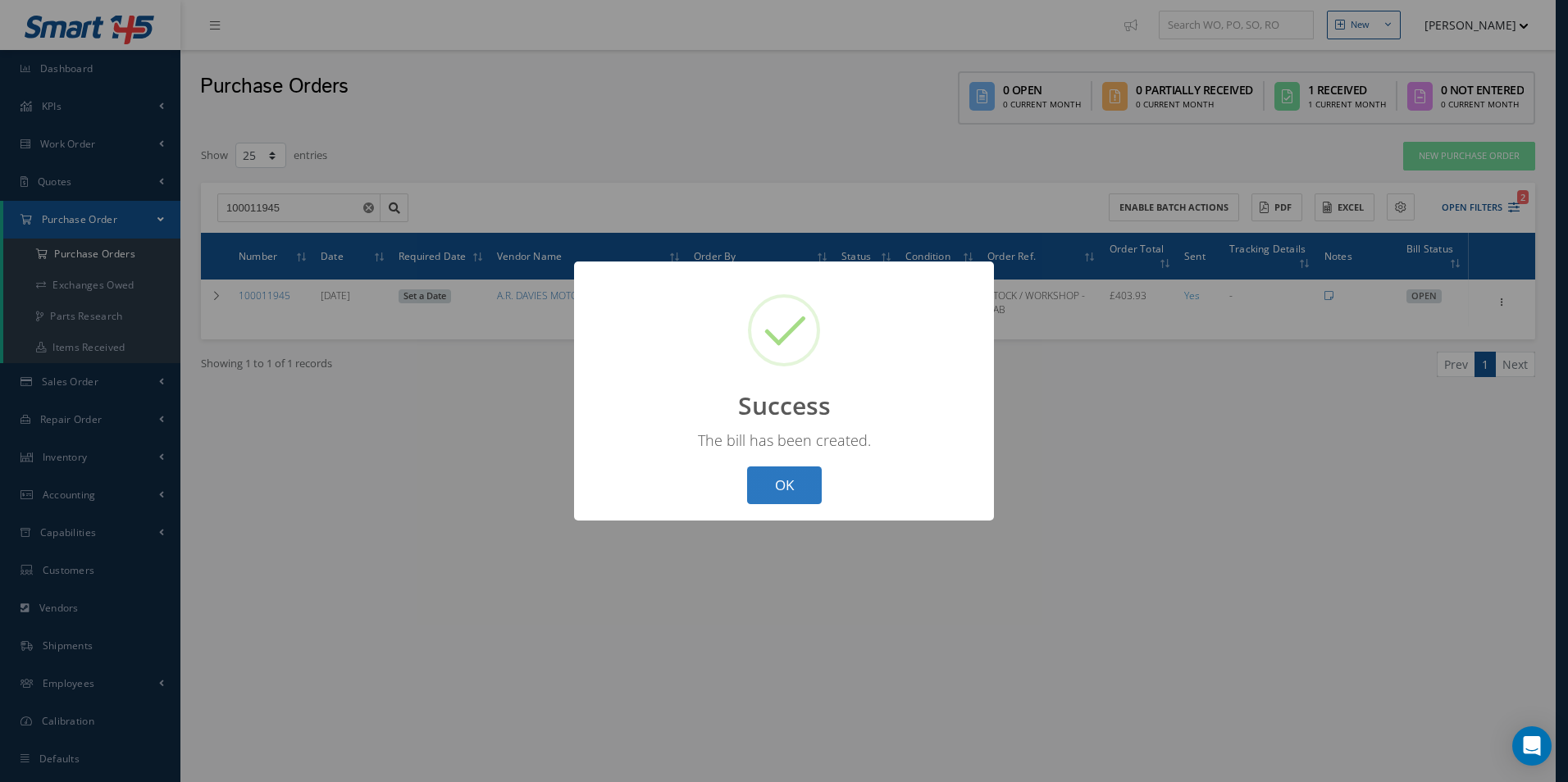
click at [793, 486] on button "OK" at bounding box center [784, 486] width 75 height 39
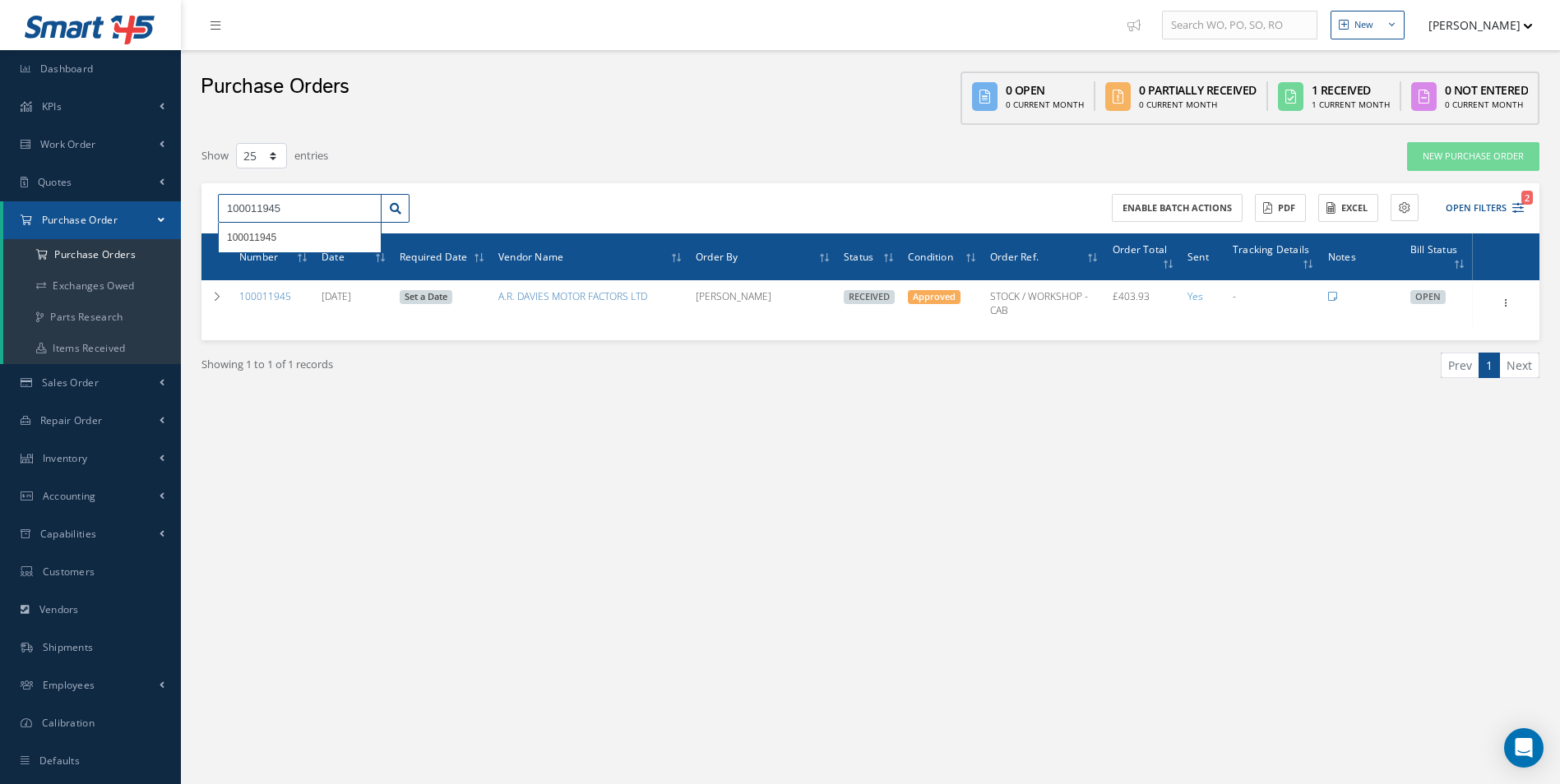
drag, startPoint x: 281, startPoint y: 214, endPoint x: 45, endPoint y: 216, distance: 236.0
click at [77, 219] on div "Smart 145 Dashboard KPIs Work Order Accounting Work Order Work Order Work Order…" at bounding box center [780, 409] width 1560 height 818
type input "100011946"
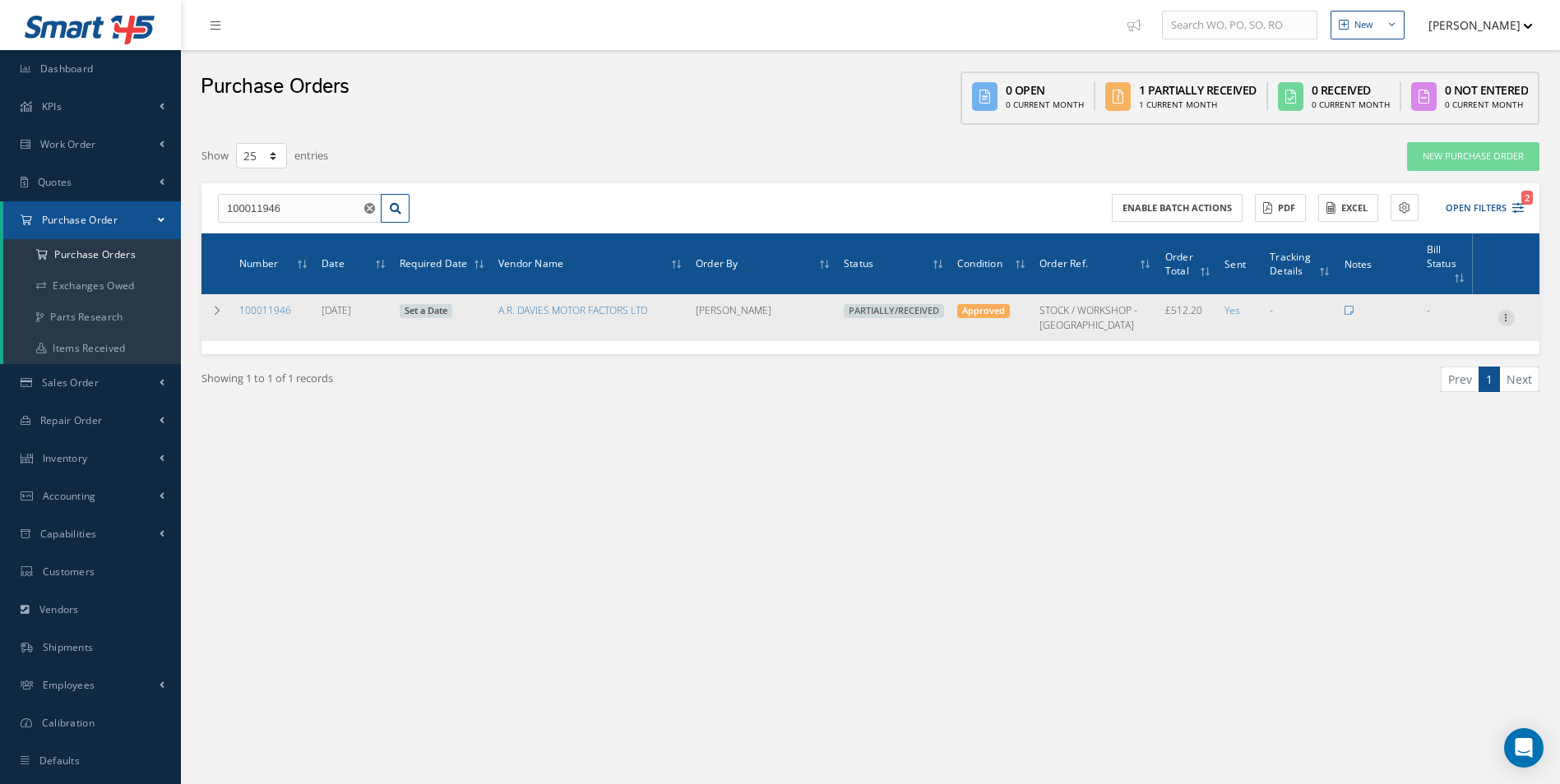
click at [1514, 310] on icon at bounding box center [1506, 317] width 17 height 13
click at [1421, 402] on link "Send By Email" at bounding box center [1430, 413] width 130 height 21
type input "Reports from Purchase Order #100011946"
type textarea "Hiya, Please find Attached, our Purchase Order #100011946. If you have any ques…"
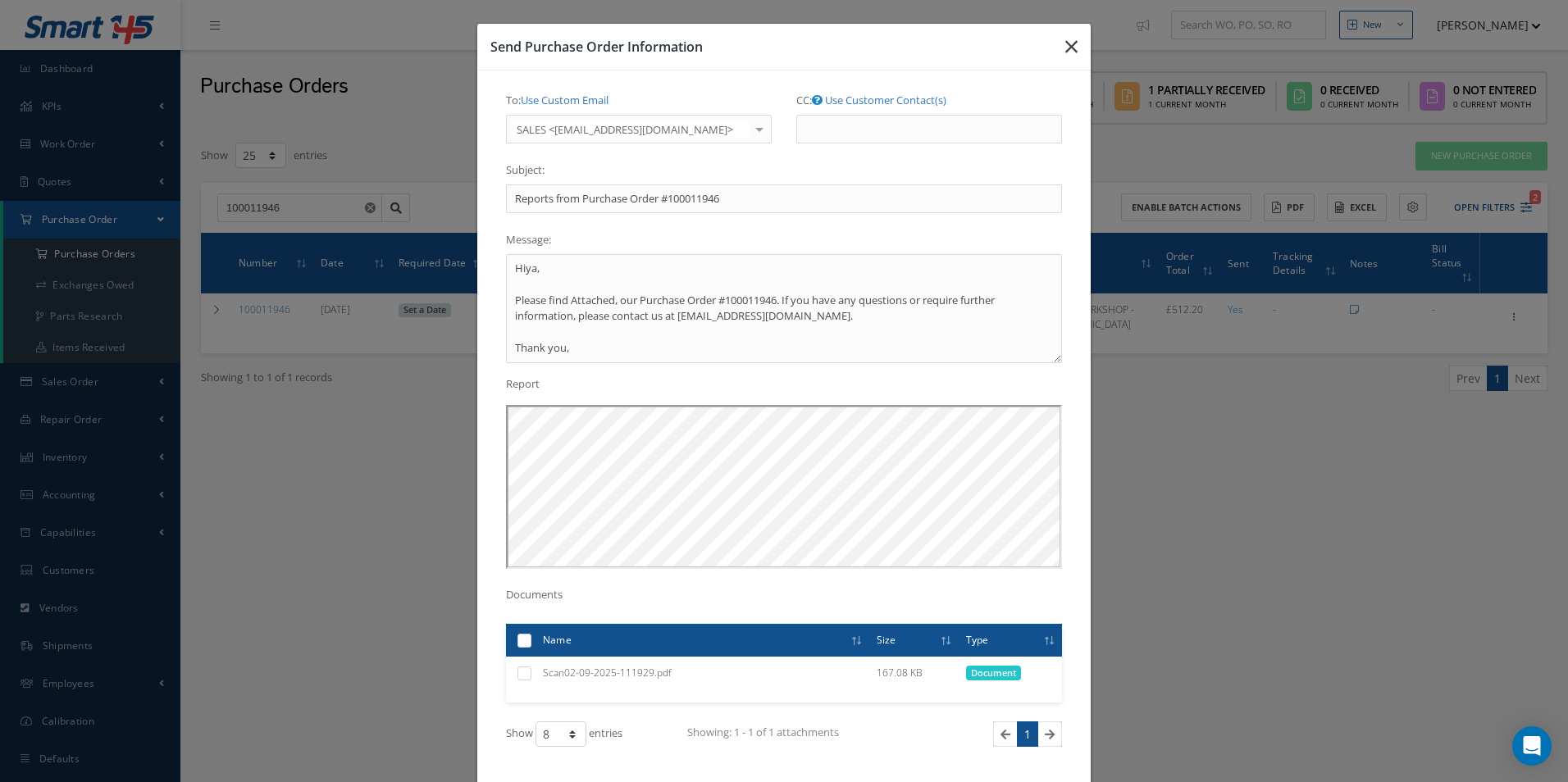
click at [1065, 45] on icon "button" at bounding box center [1071, 47] width 12 height 20
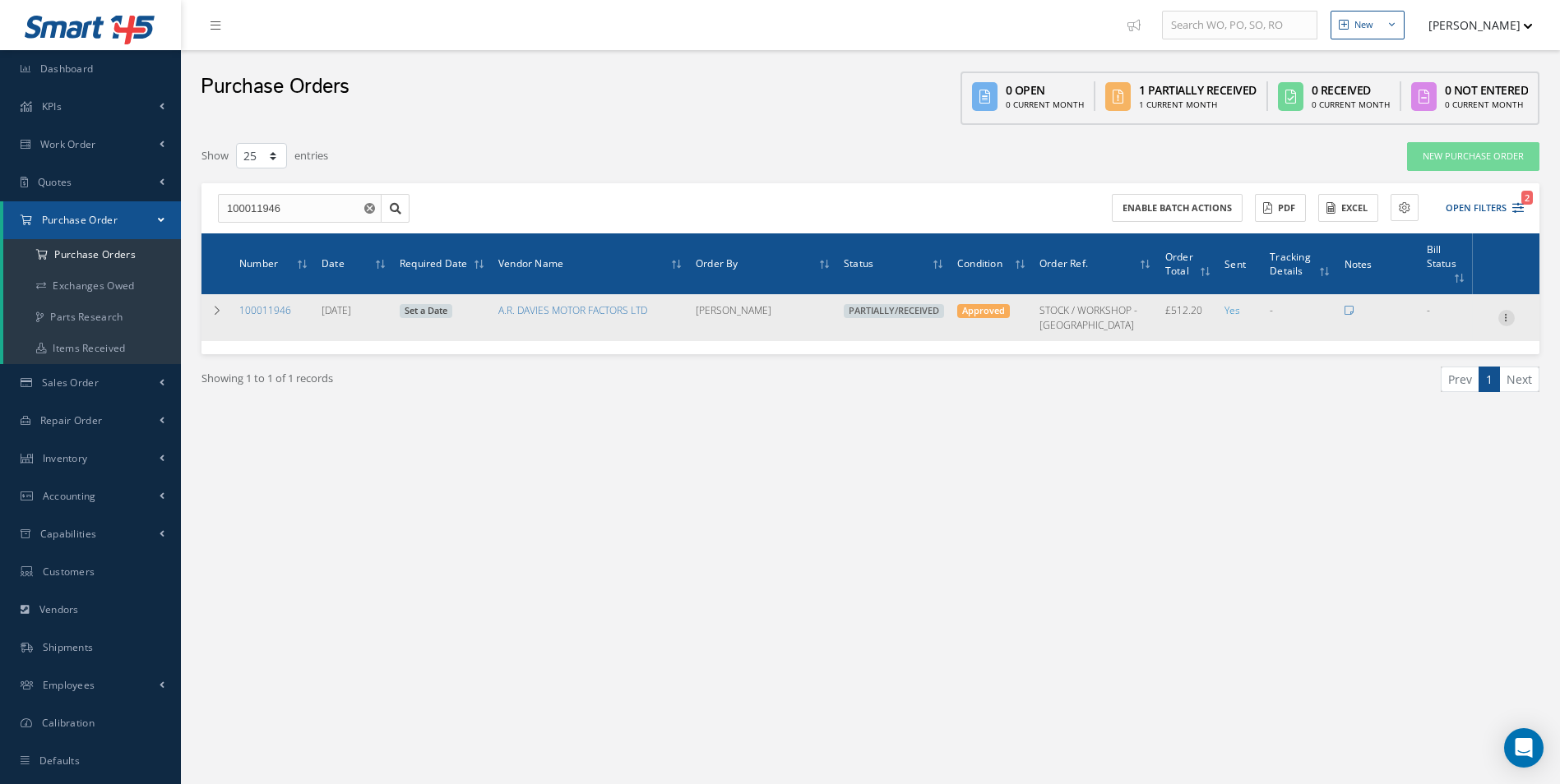
click at [1505, 310] on icon at bounding box center [1506, 317] width 17 height 13
click at [1457, 381] on link "Create Bill" at bounding box center [1430, 392] width 130 height 21
type input "85.37"
type input "0.00"
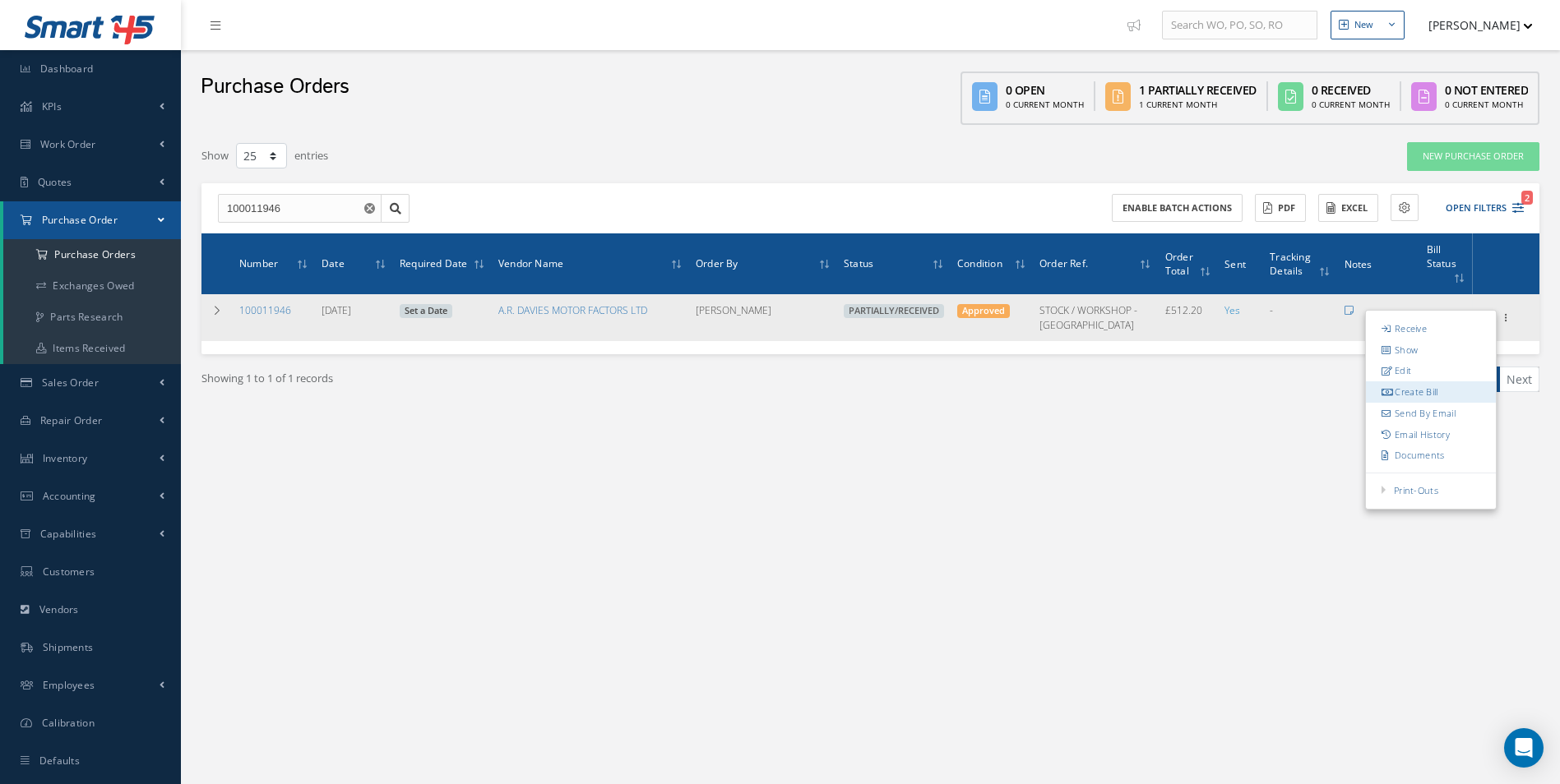
type input "0.00"
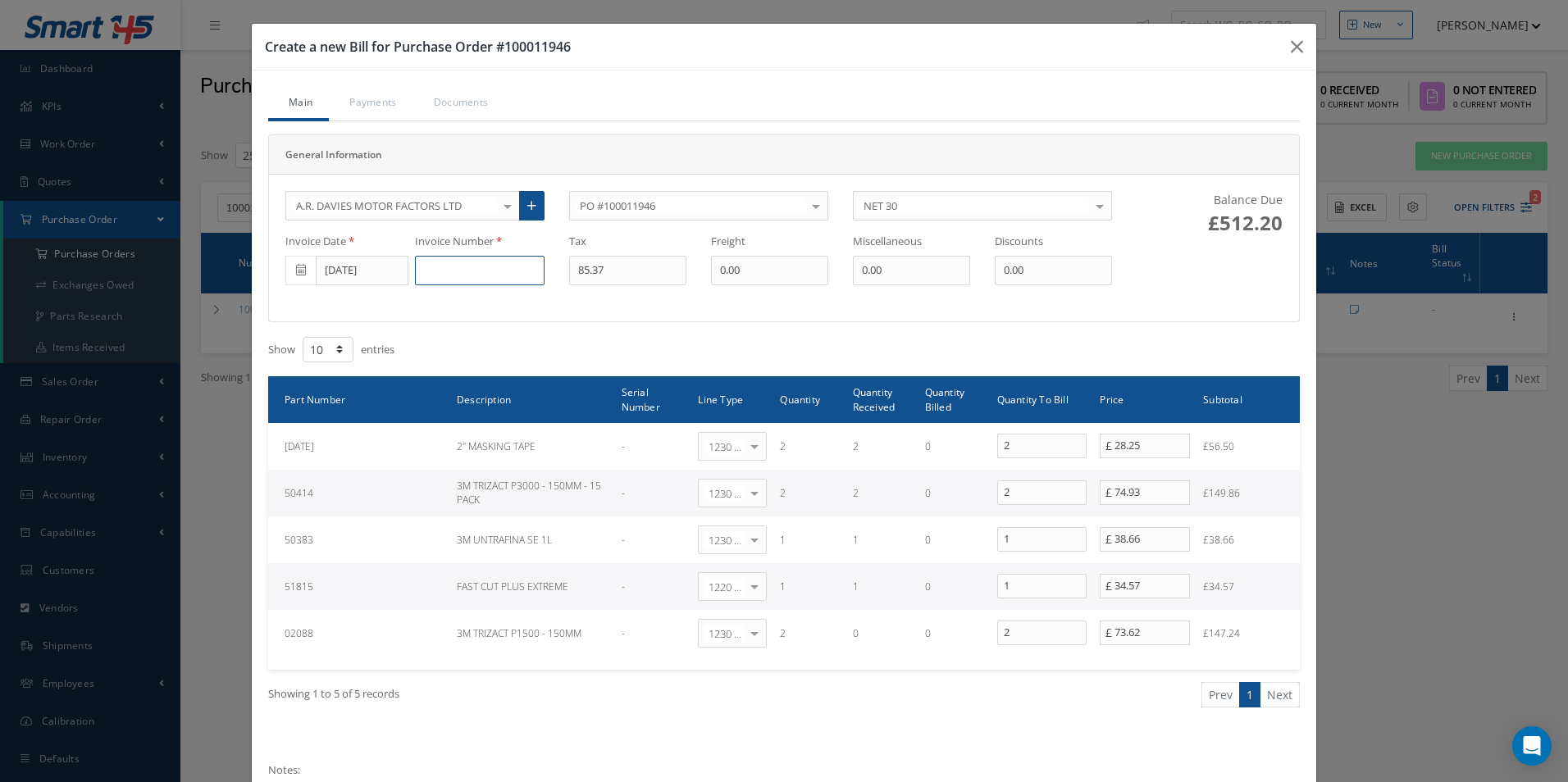
click at [475, 271] on input at bounding box center [479, 271] width 129 height 30
paste input "DS507069"
type input "DS507069"
type input "55.39"
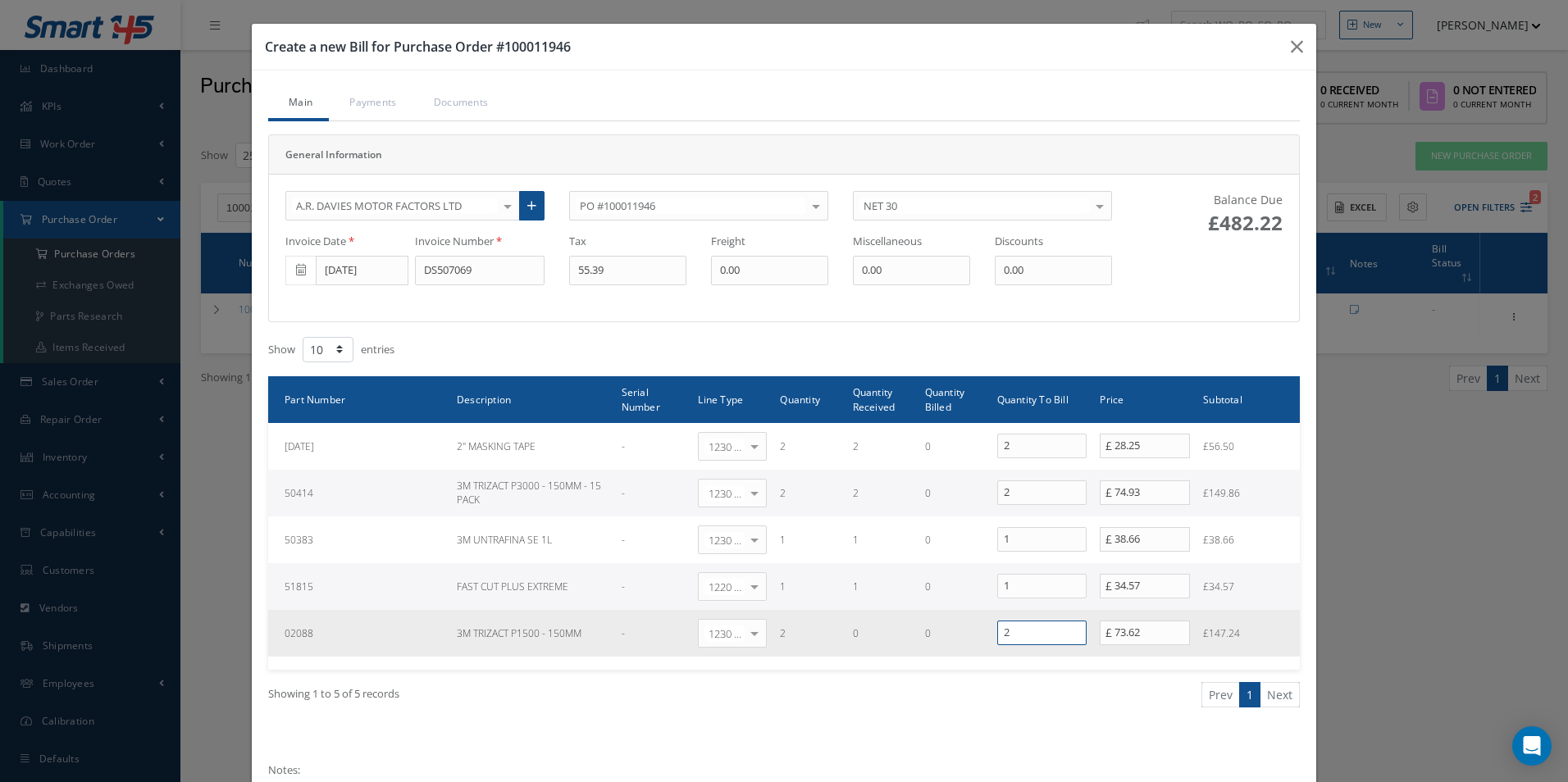
click at [871, 640] on tr "02088 3M TRIZACT P1500 - 150MM - 1230 | Inventory - Misc. Workshop Items Select…" at bounding box center [784, 633] width 1031 height 47
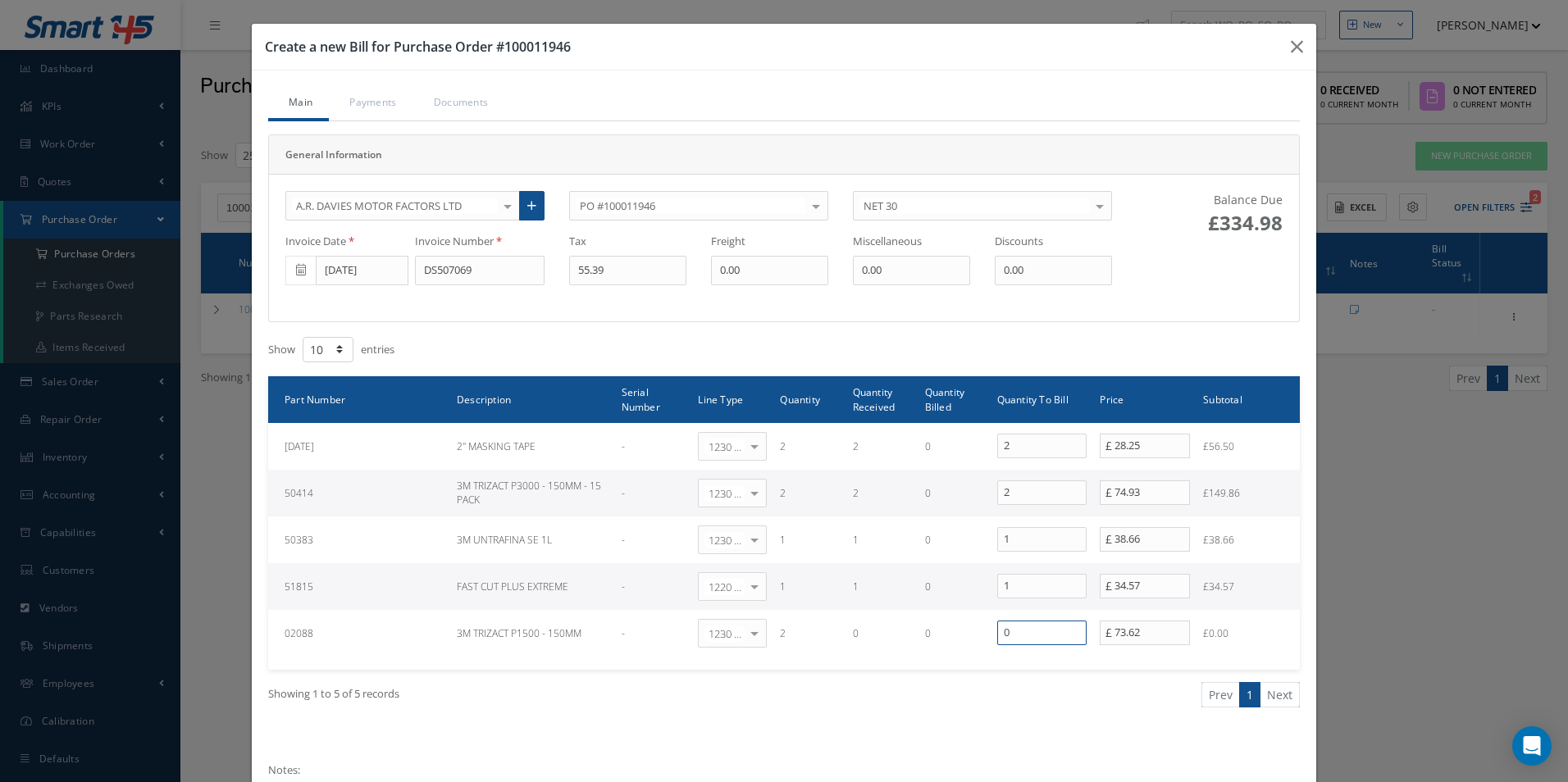
type input "0"
drag, startPoint x: 1173, startPoint y: 490, endPoint x: 937, endPoint y: 490, distance: 236.0
click at [897, 505] on tr "50414 3M TRIZACT P3000 - 150MM - 15 PACK - 1230 | Inventory - Misc. Workshop It…" at bounding box center [784, 493] width 1031 height 47
type input "73.62"
click at [1221, 319] on div "A.R. DAVIES MOTOR FACTORS LTD 365 AEROSPACE 4 CYTE UK LTD 53 NORTH AVIATION LTD…" at bounding box center [784, 248] width 1054 height 147
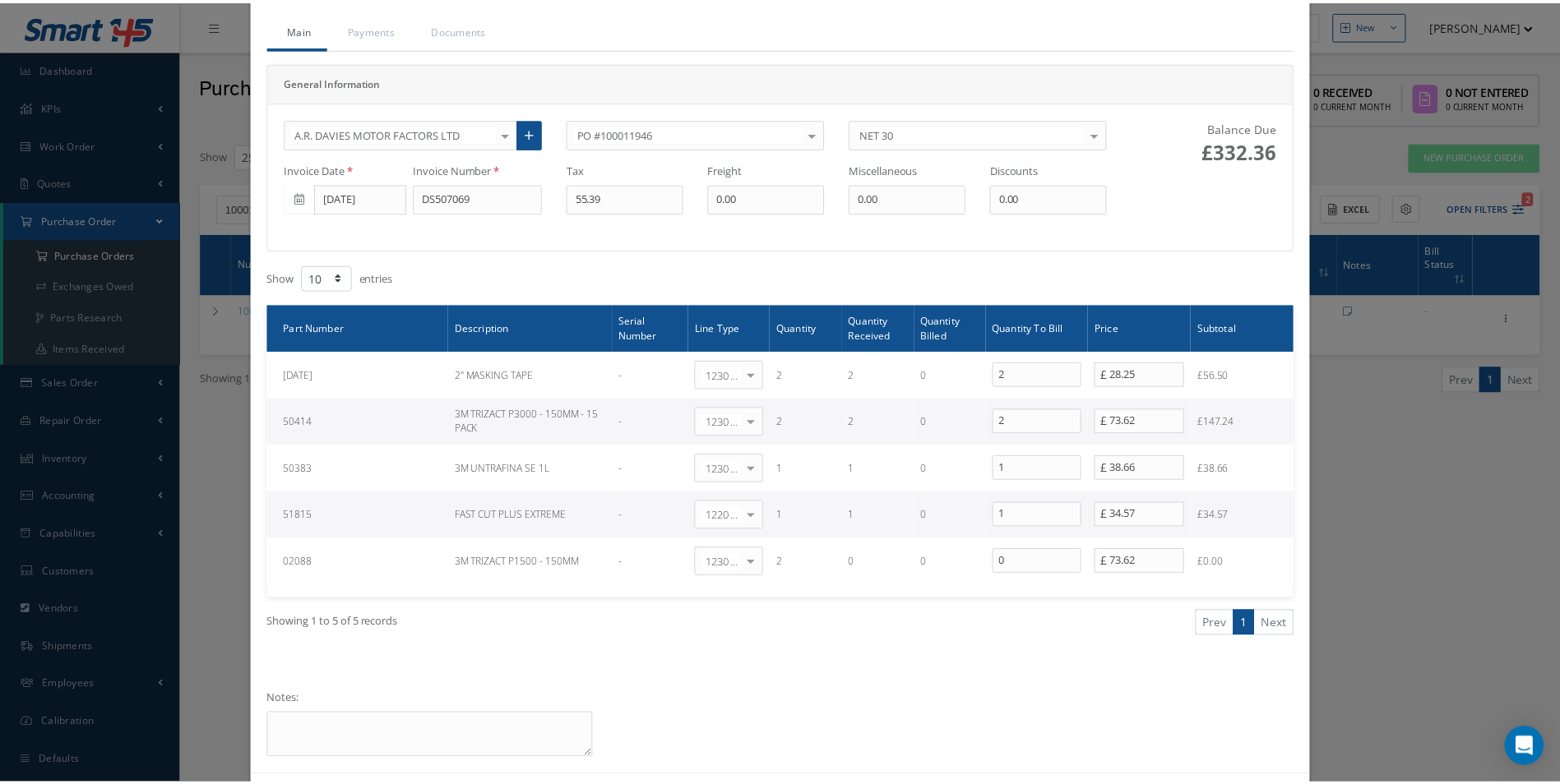
scroll to position [144, 0]
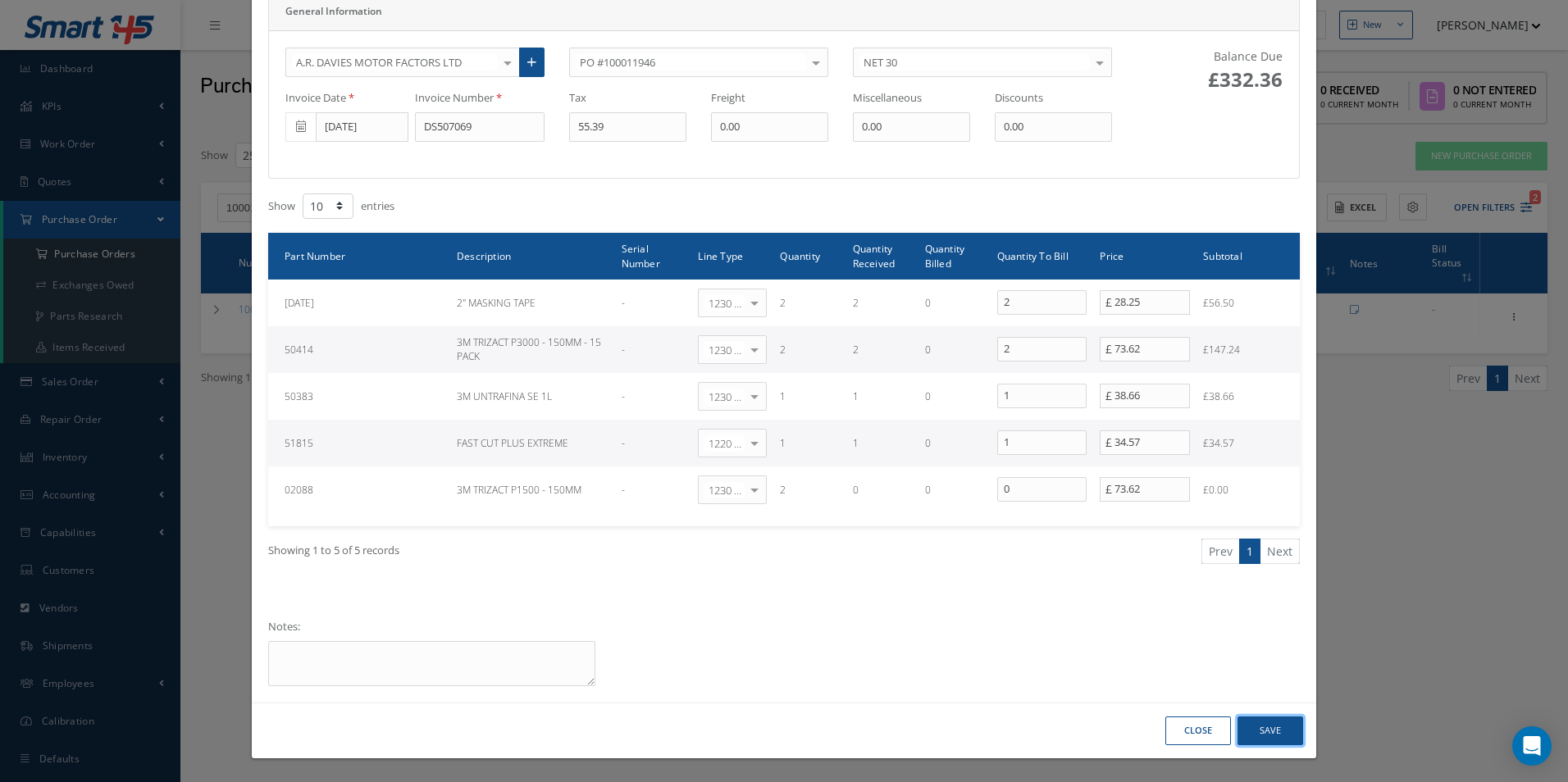
click at [1261, 733] on button "Save" at bounding box center [1270, 731] width 66 height 29
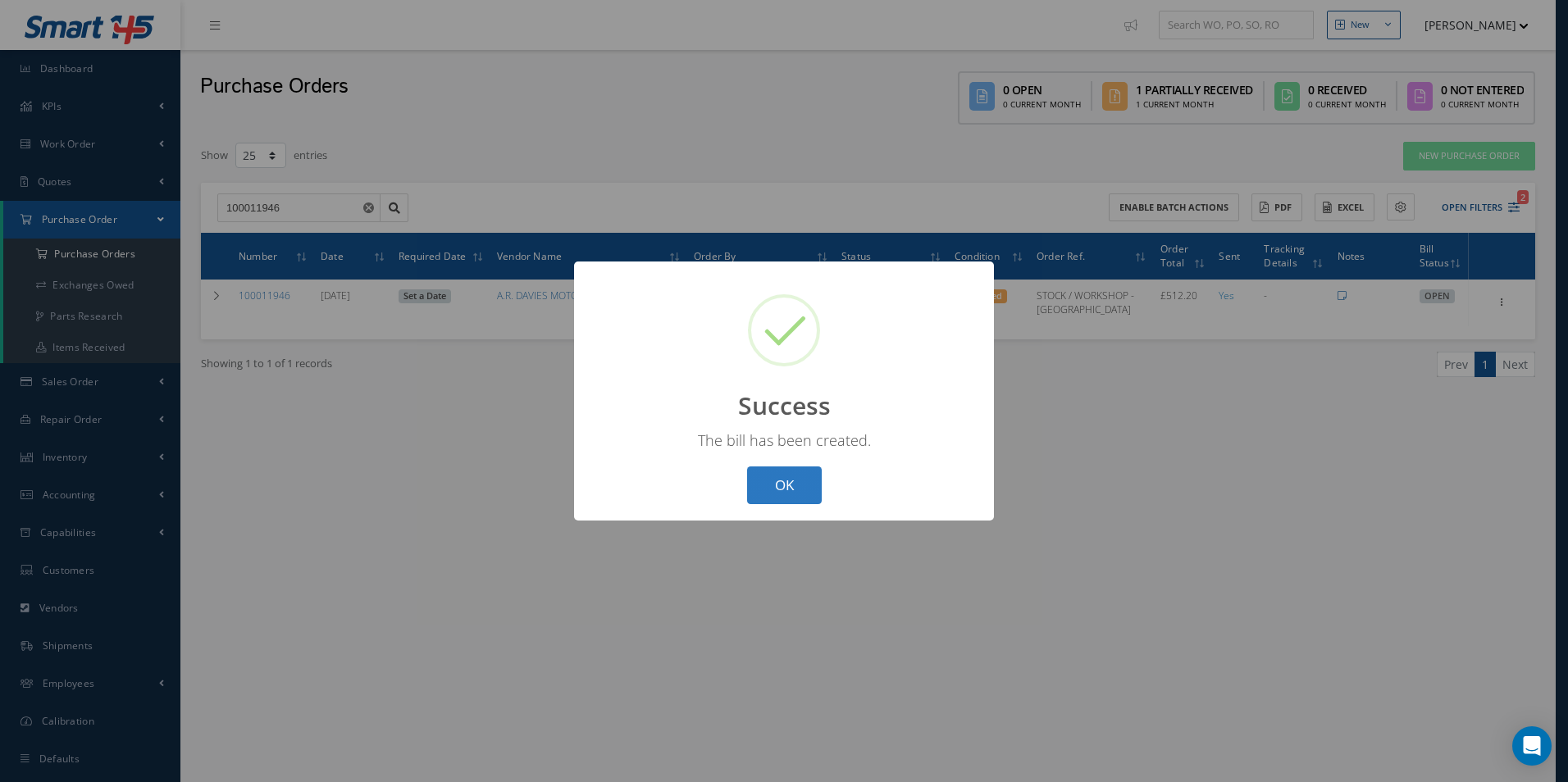
click at [794, 477] on button "OK" at bounding box center [784, 486] width 75 height 39
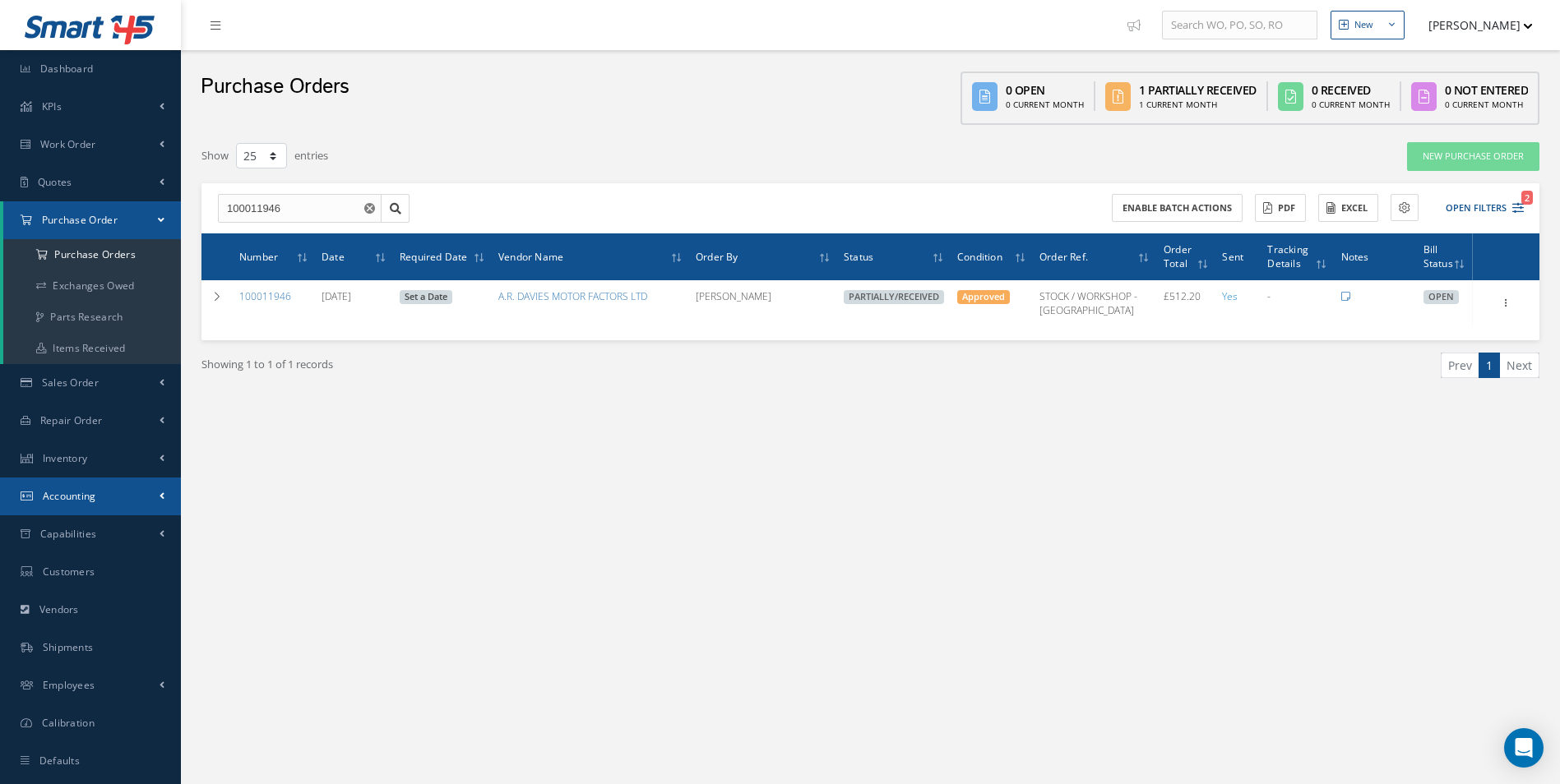
click at [131, 486] on link "Accounting" at bounding box center [90, 497] width 181 height 38
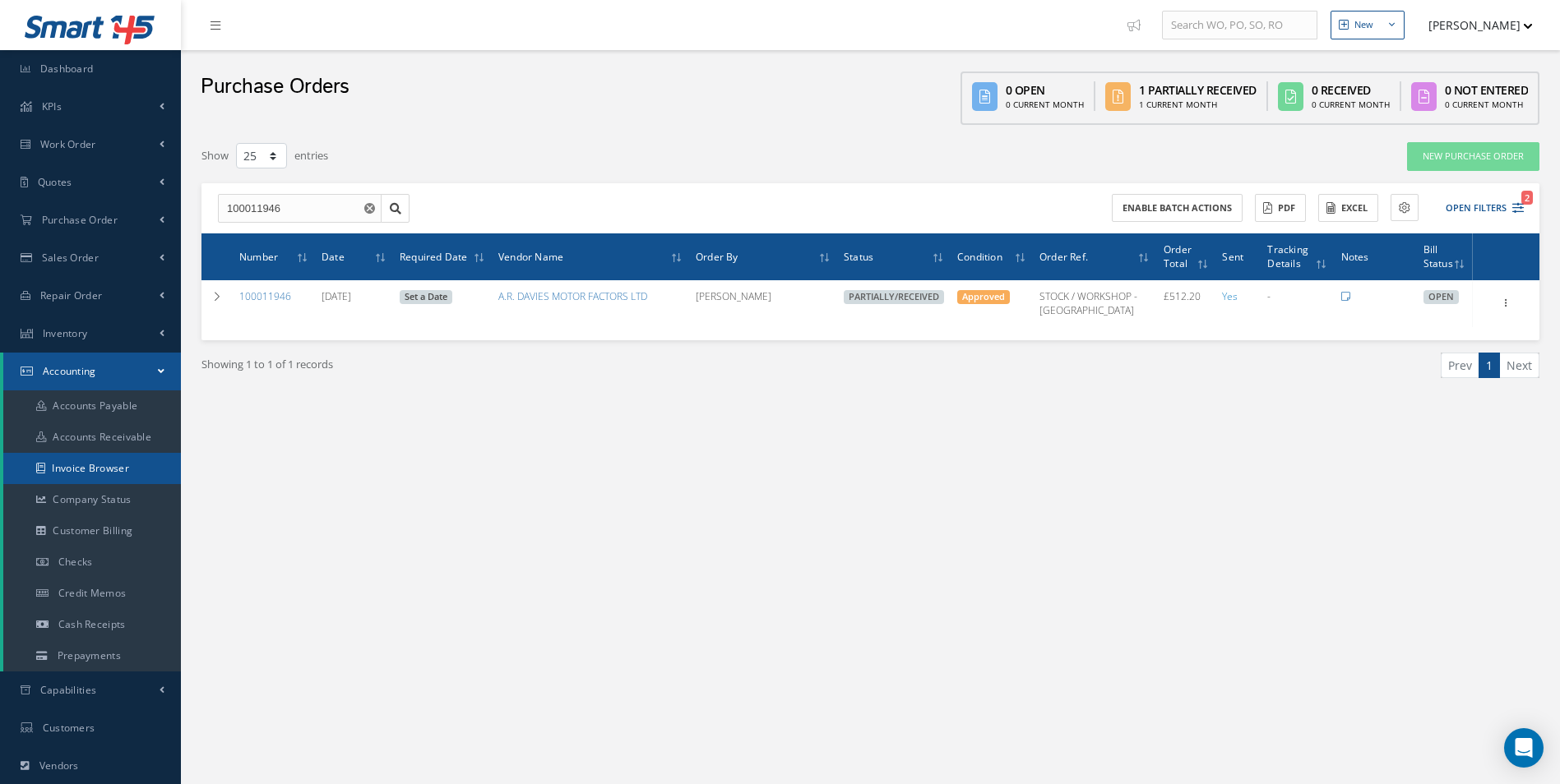
click at [127, 465] on link "Invoice Browser" at bounding box center [92, 469] width 177 height 31
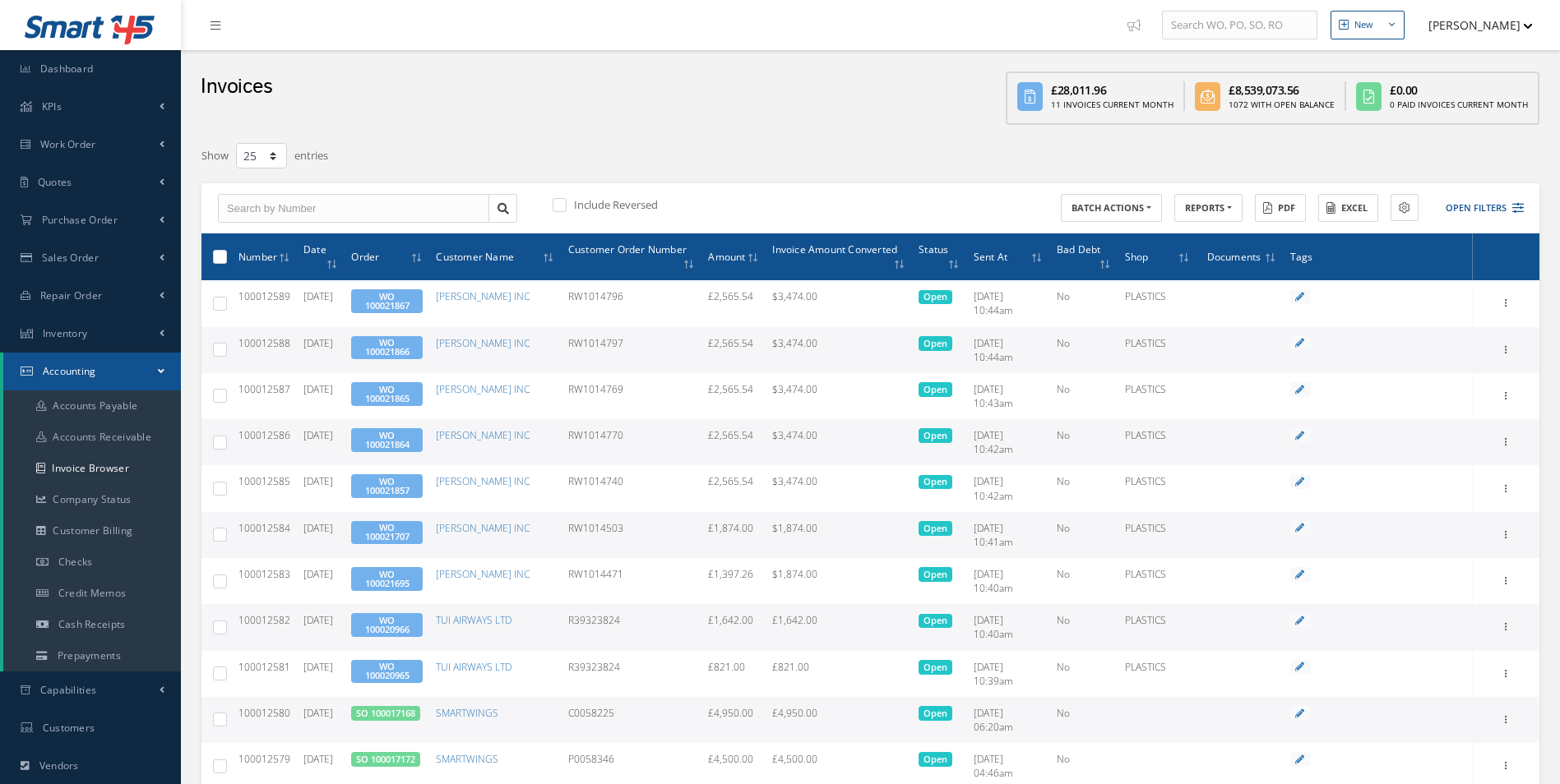
select select "25"
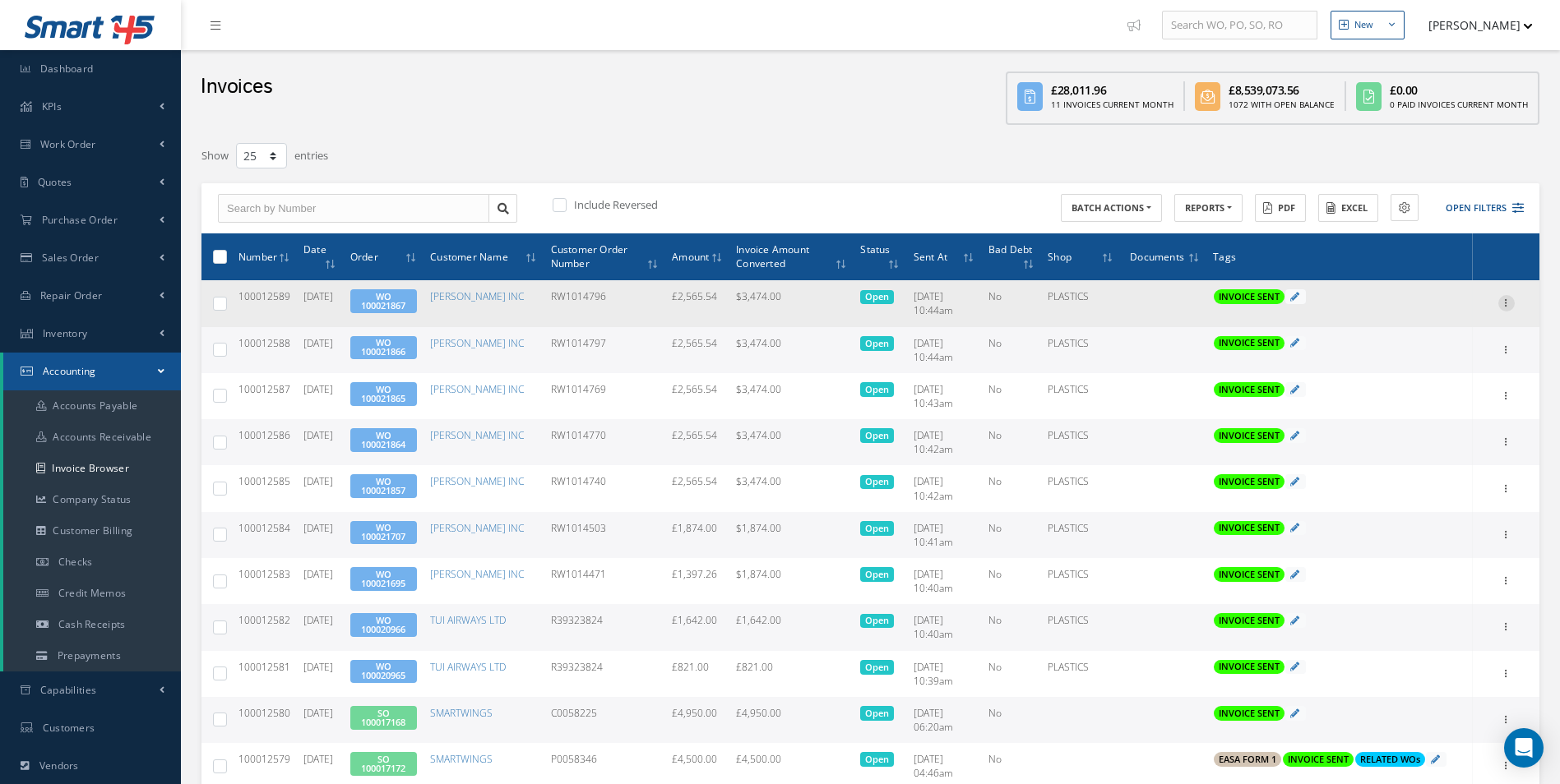
click at [1508, 305] on icon at bounding box center [1506, 302] width 17 height 13
click at [1414, 314] on link "Print" at bounding box center [1430, 314] width 130 height 21
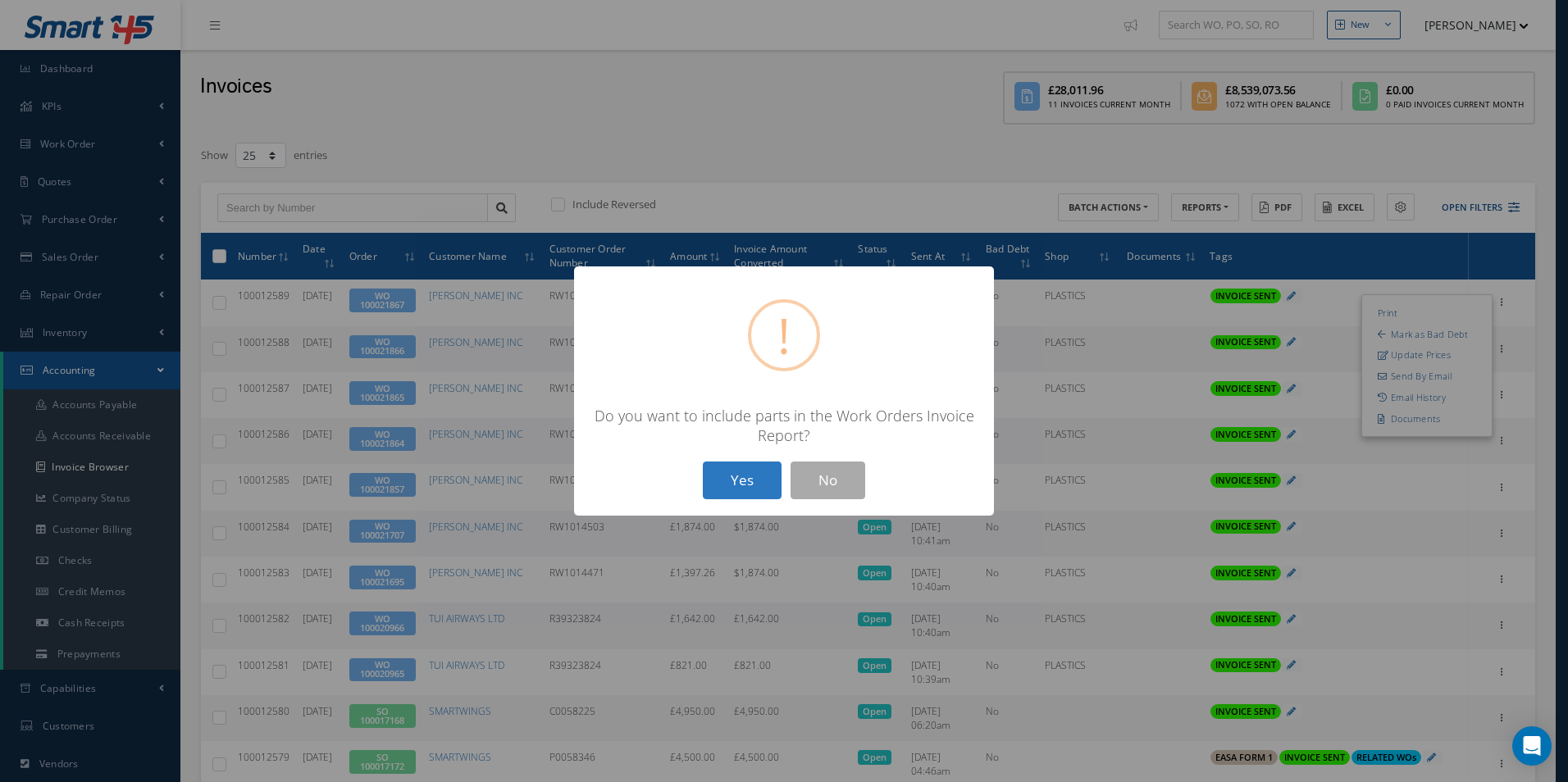
click at [743, 475] on button "Yes" at bounding box center [742, 481] width 79 height 39
